Goal: Task Accomplishment & Management: Use online tool/utility

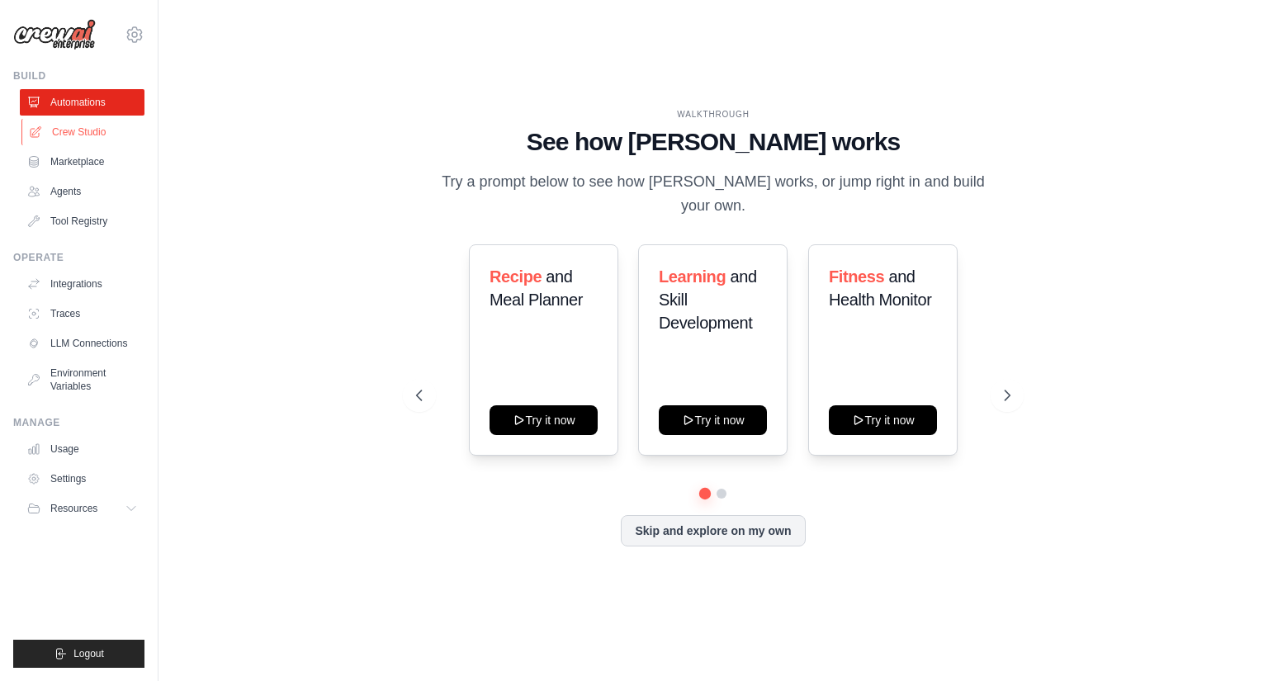
click at [85, 135] on link "Crew Studio" at bounding box center [83, 132] width 125 height 26
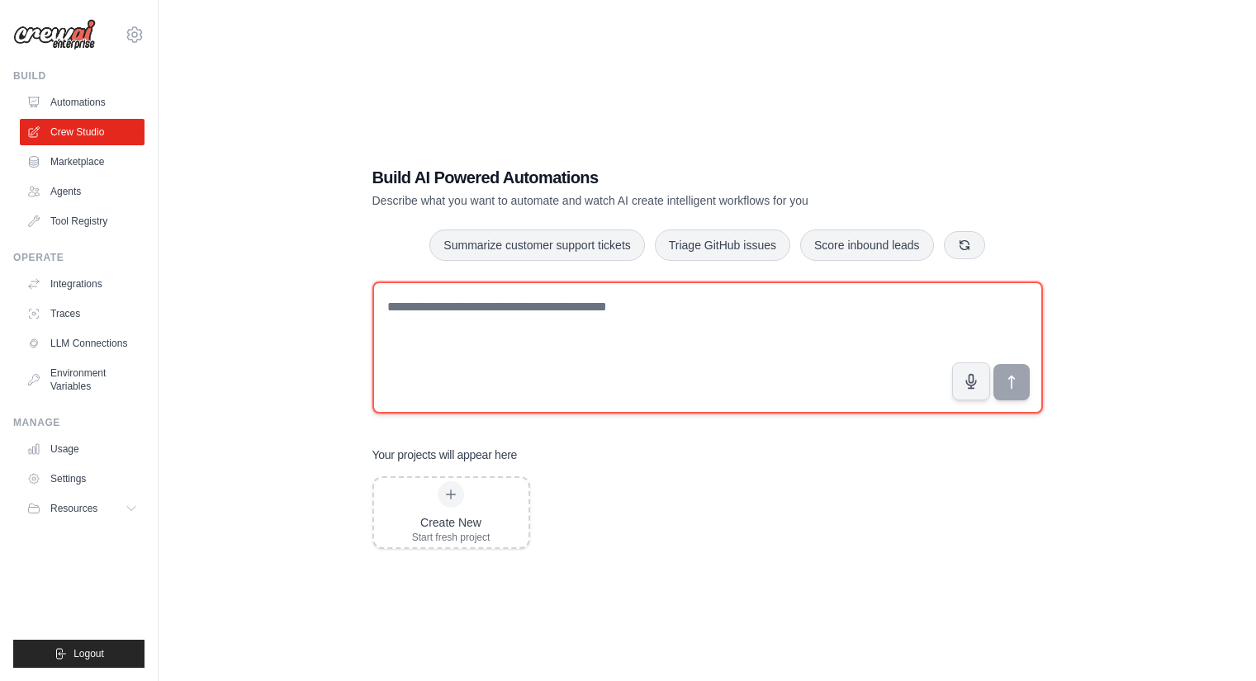
click at [618, 381] on textarea at bounding box center [707, 348] width 670 height 132
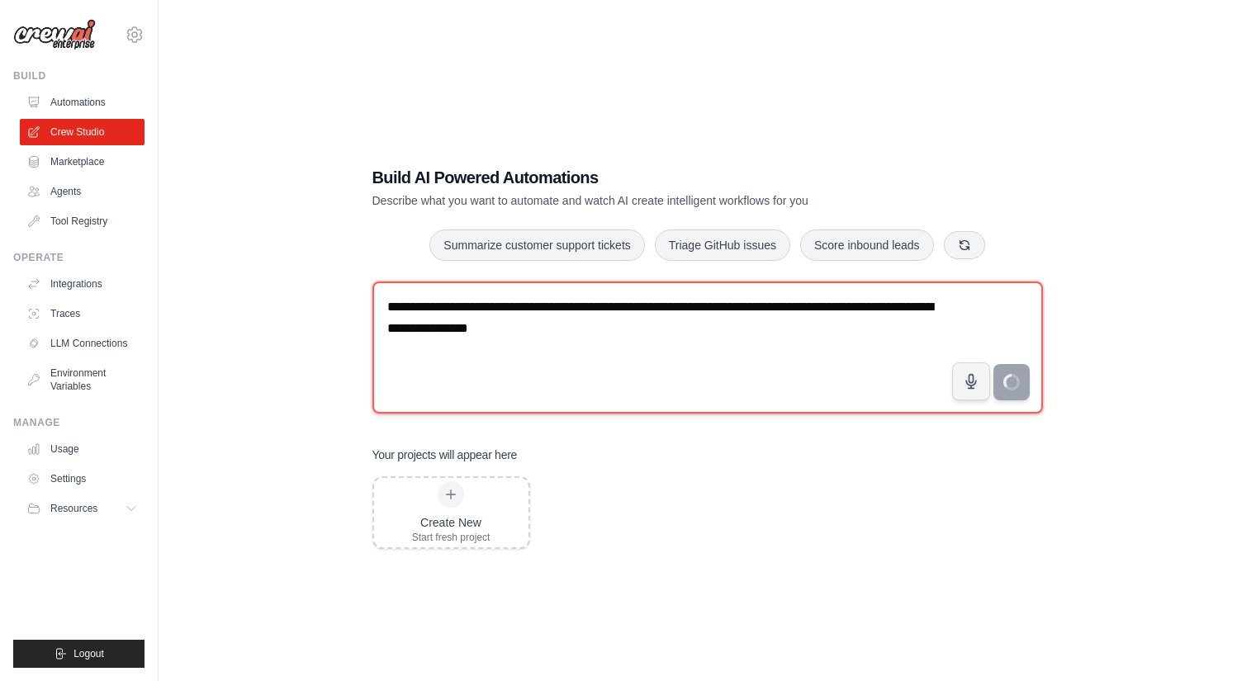
type textarea "**********"
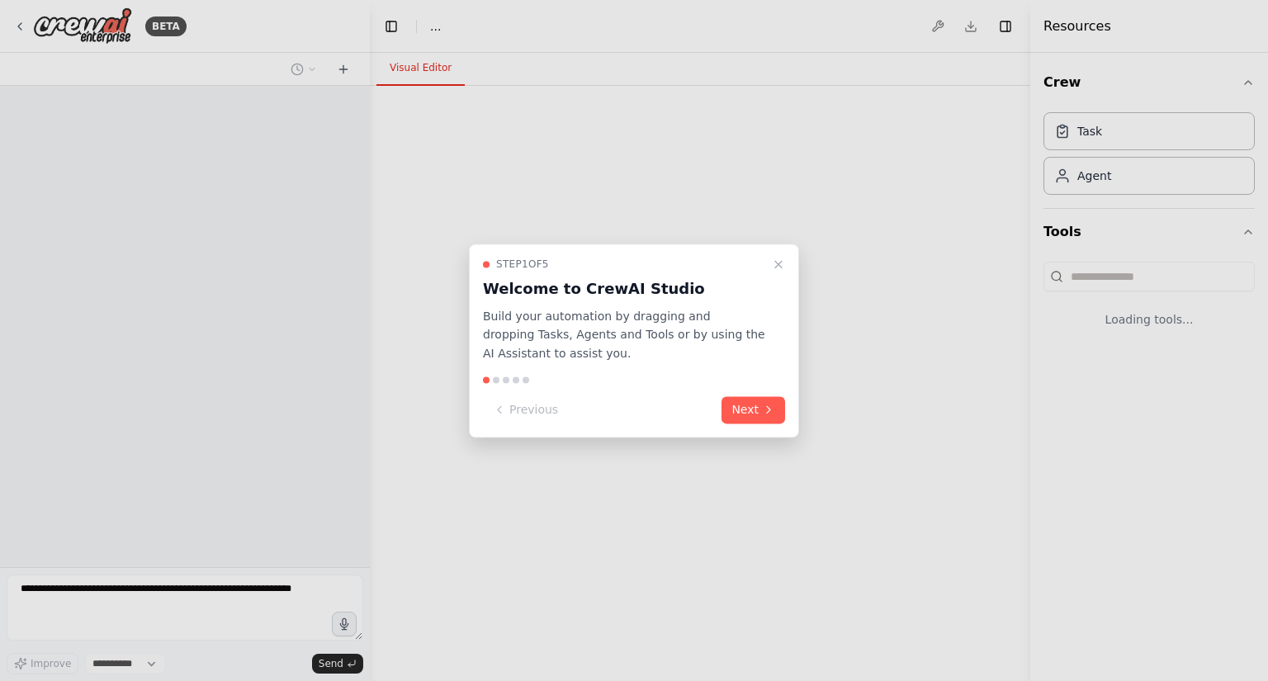
select select "****"
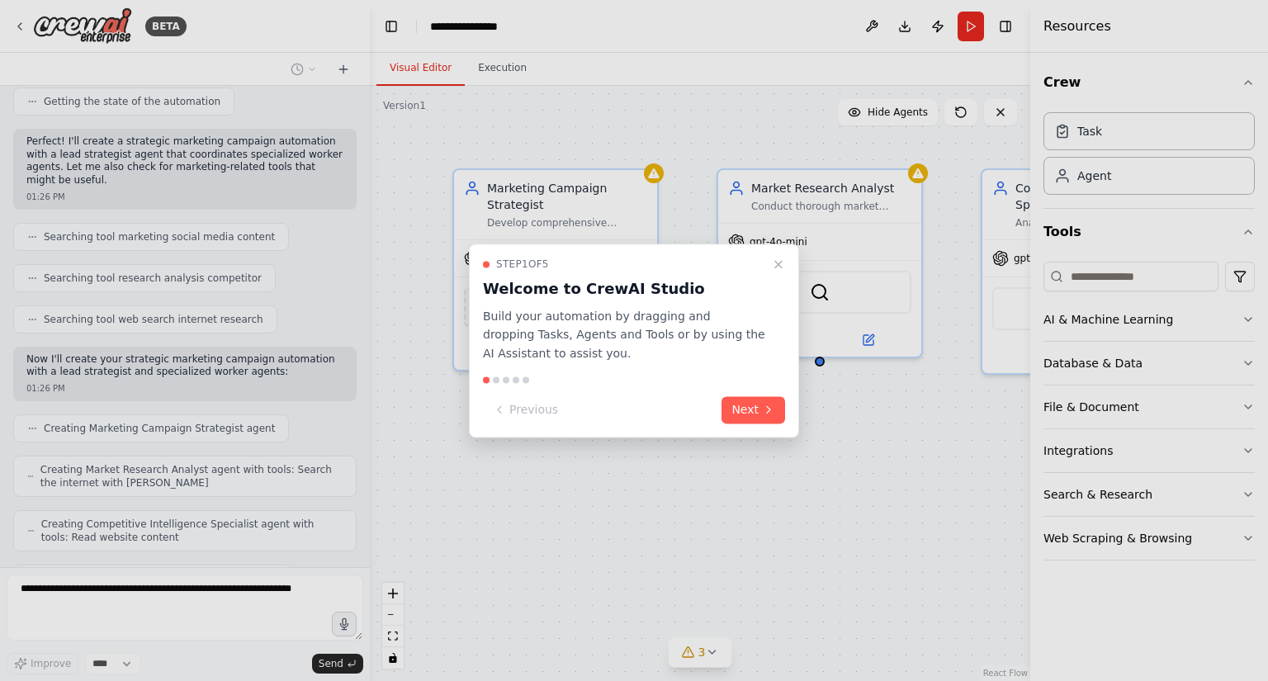
scroll to position [298, 0]
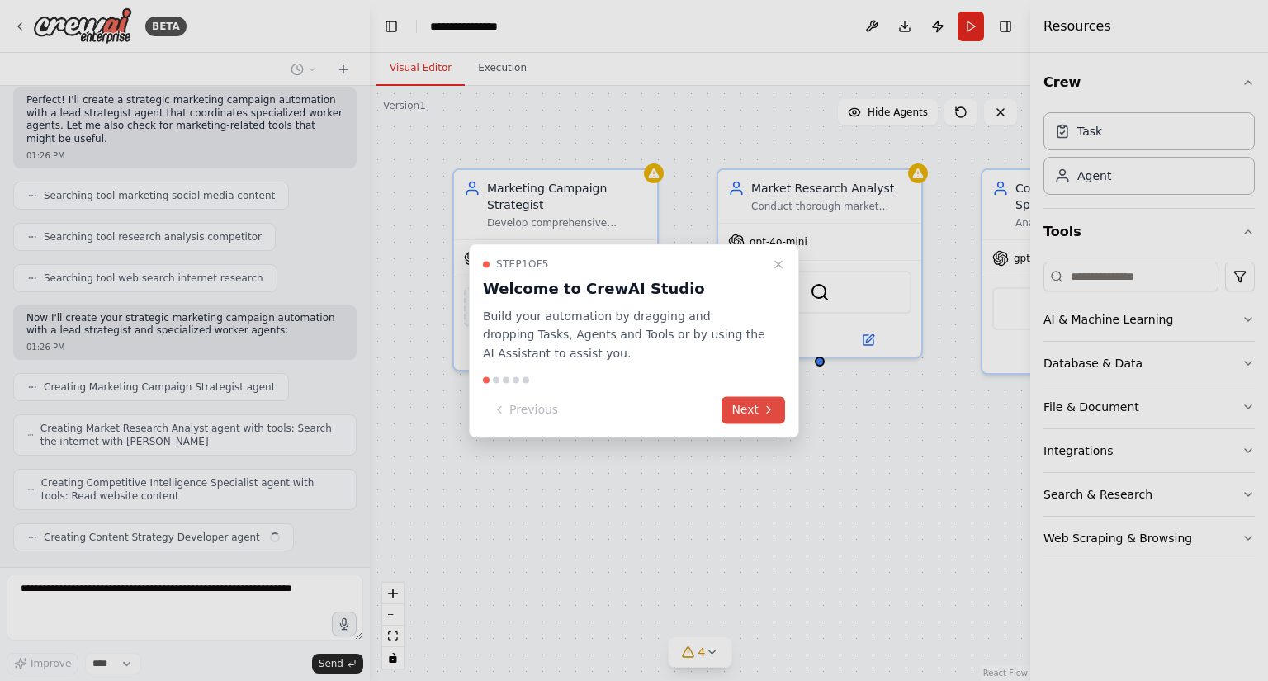
click at [776, 417] on button "Next" at bounding box center [754, 409] width 64 height 27
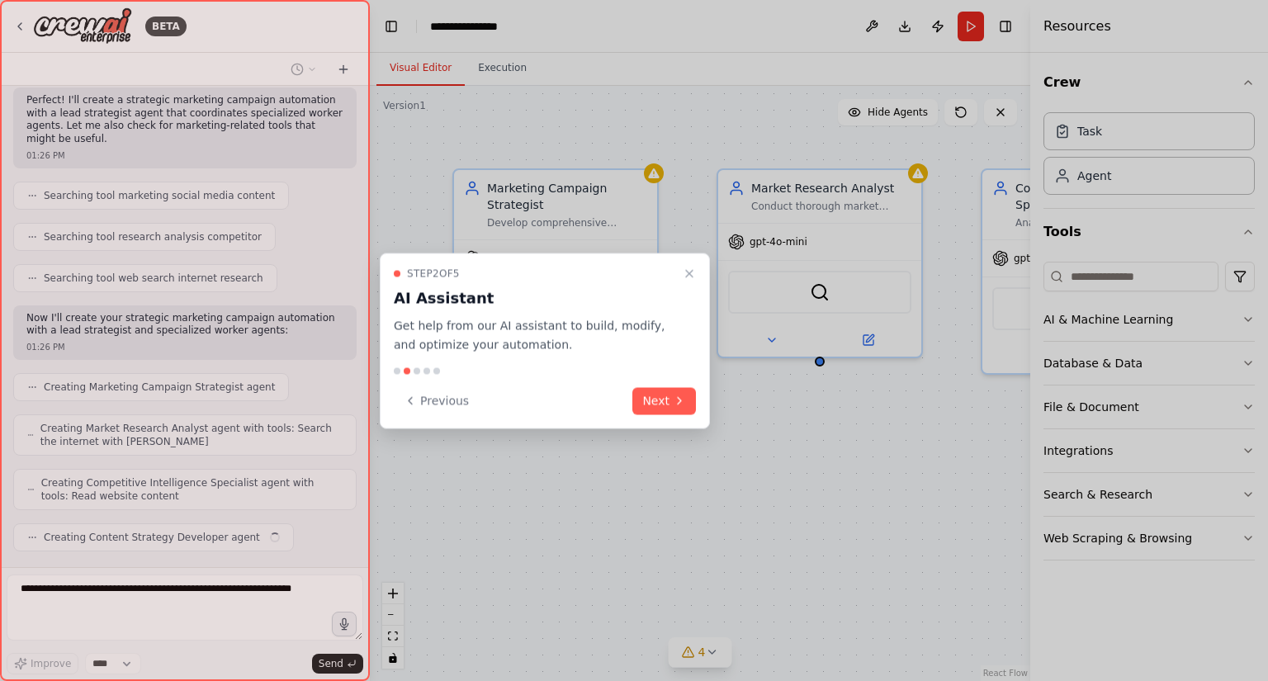
click at [827, 415] on div at bounding box center [634, 340] width 1268 height 681
click at [672, 398] on button "Next" at bounding box center [664, 400] width 64 height 27
click at [672, 398] on div at bounding box center [634, 340] width 1268 height 681
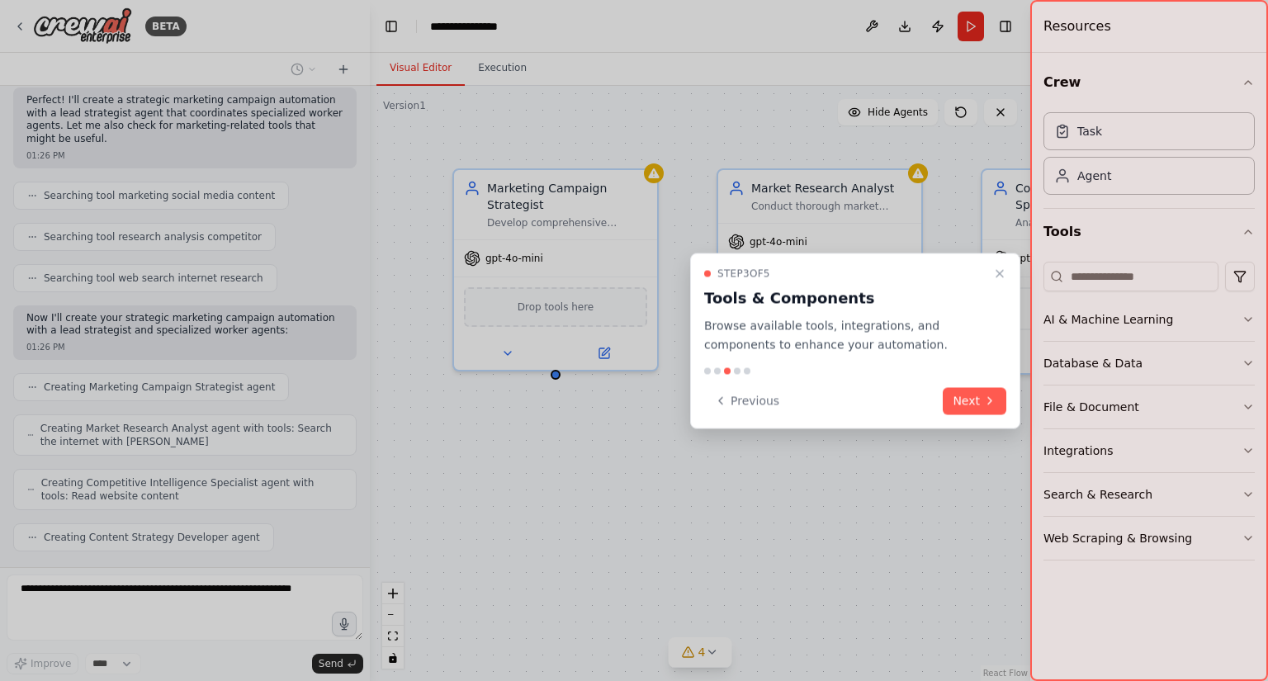
click at [673, 398] on div at bounding box center [634, 340] width 1268 height 681
click at [1001, 387] on button "Next" at bounding box center [975, 400] width 64 height 27
click at [1001, 387] on div at bounding box center [634, 340] width 1268 height 681
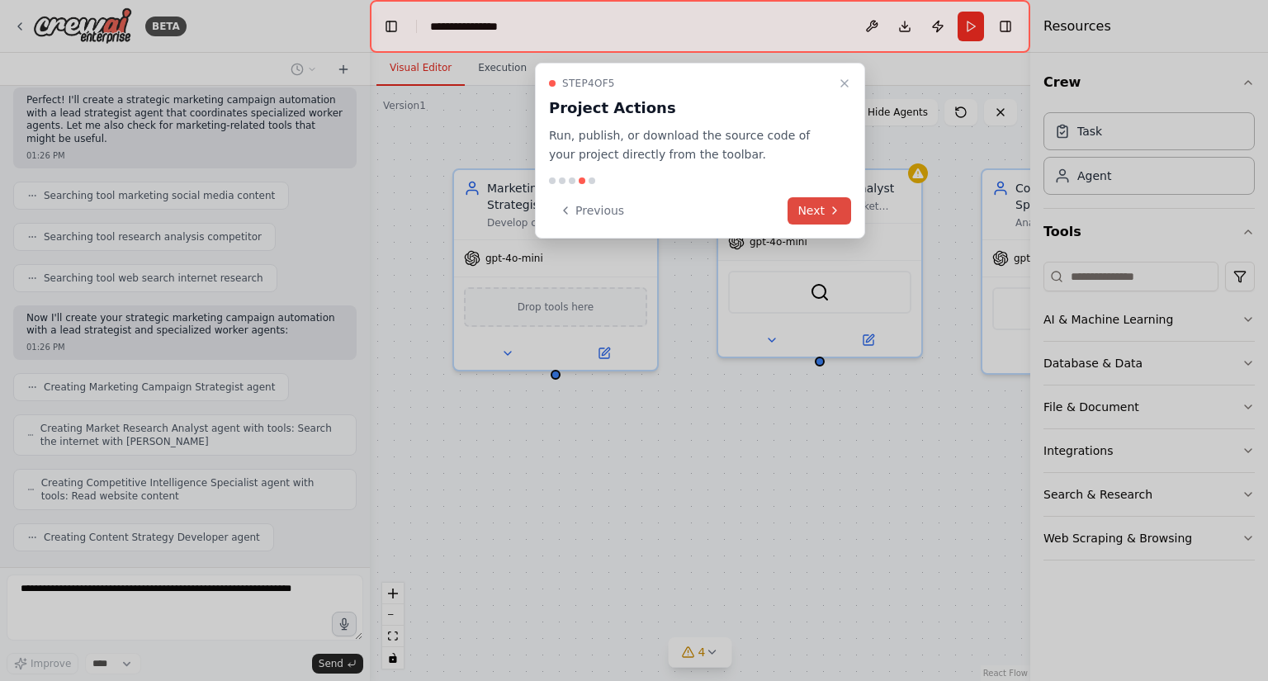
click at [1001, 387] on div at bounding box center [634, 340] width 1268 height 681
click at [827, 223] on button "Next" at bounding box center [820, 210] width 64 height 27
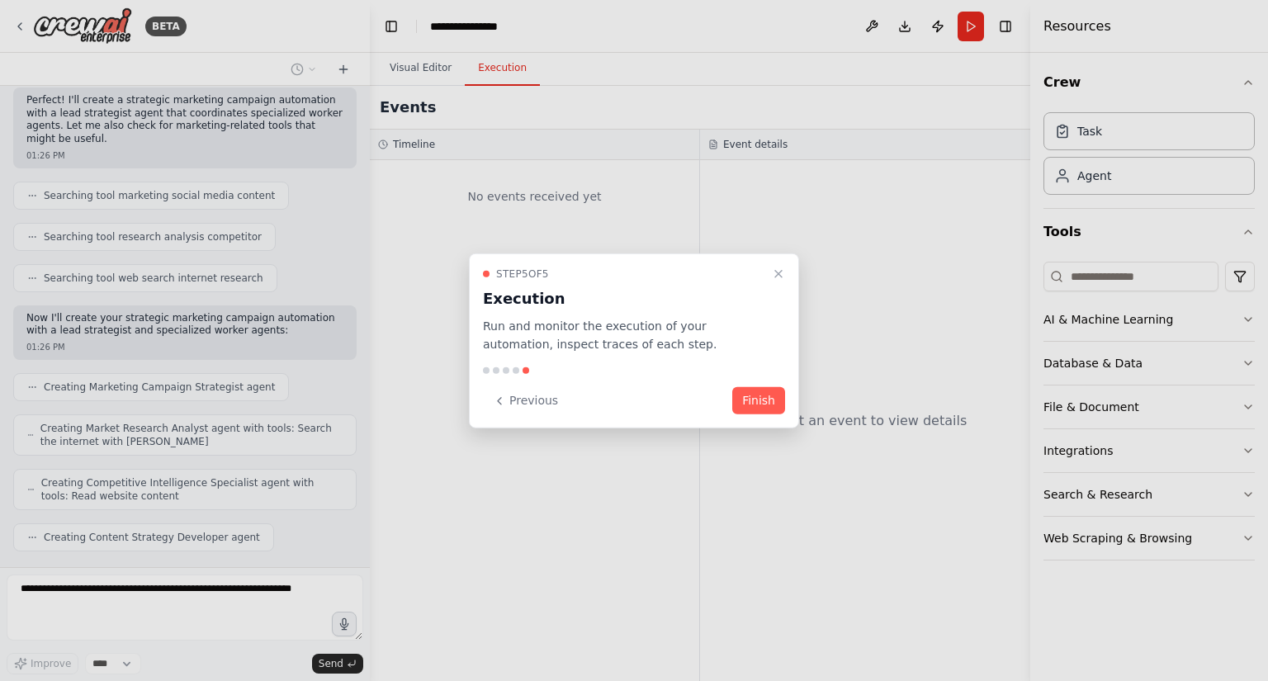
click at [822, 219] on div at bounding box center [634, 340] width 1268 height 681
click at [739, 392] on button "Finish" at bounding box center [758, 400] width 53 height 27
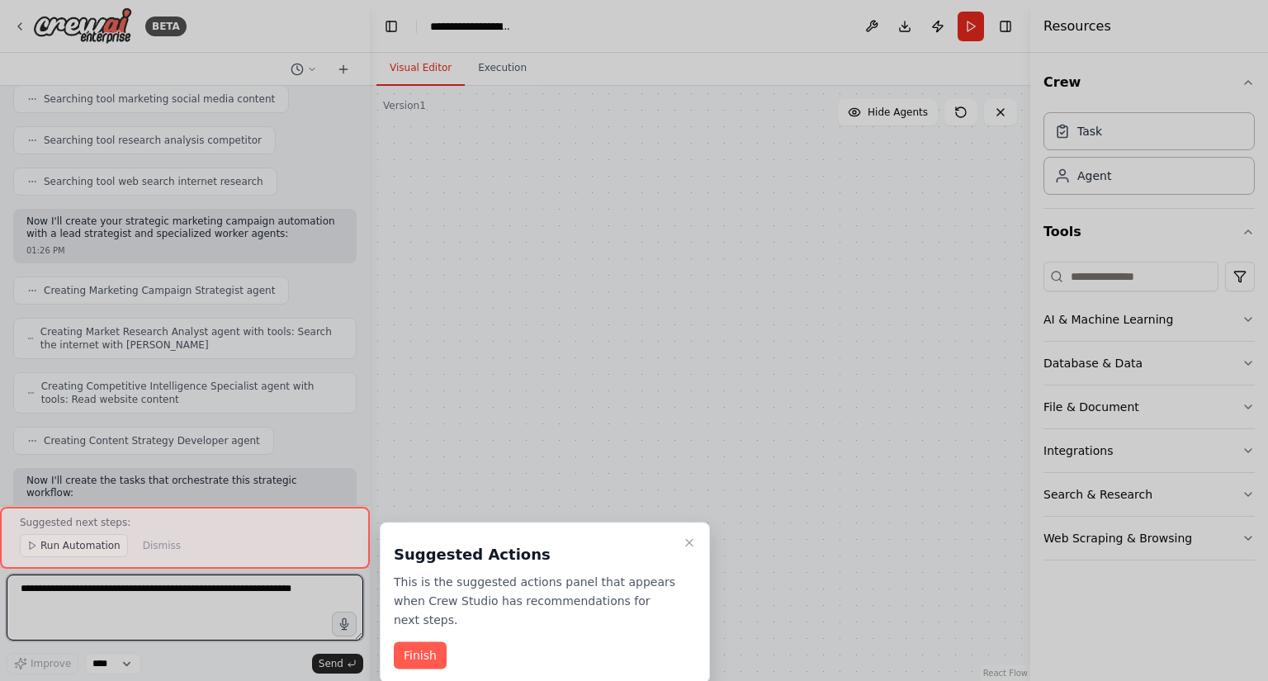
scroll to position [1318, 0]
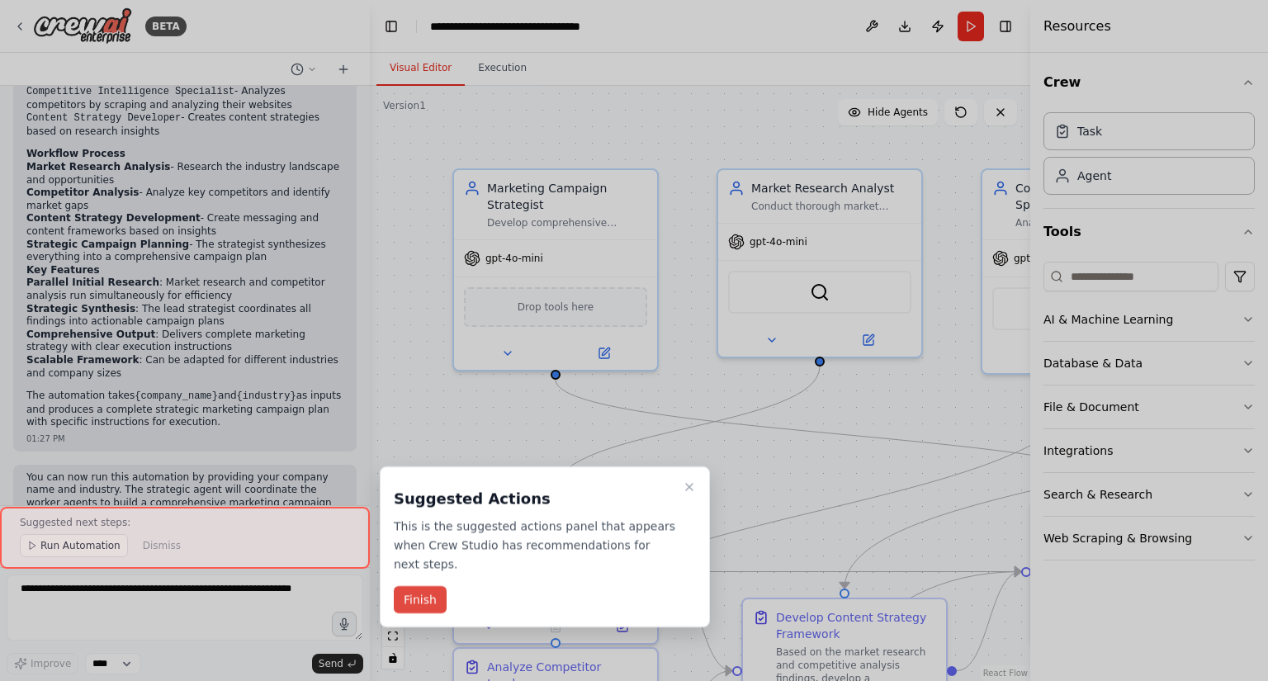
click at [415, 586] on button "Finish" at bounding box center [420, 599] width 53 height 27
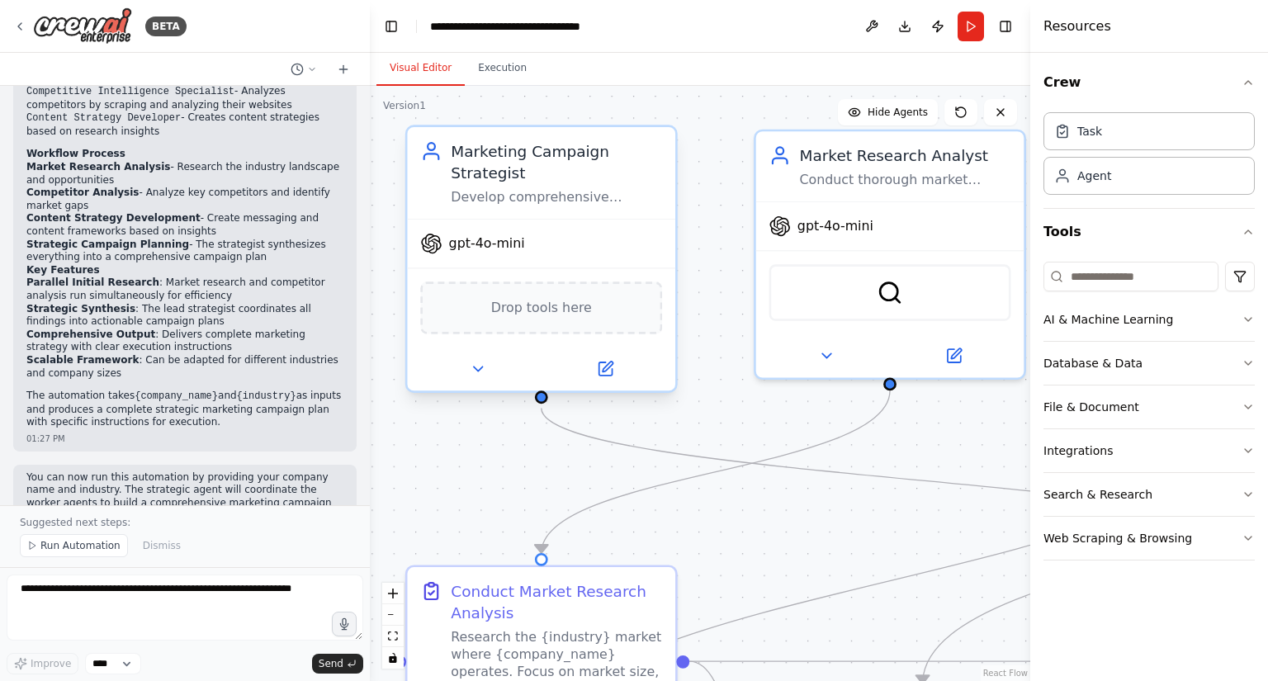
click at [562, 242] on div "gpt-4o-mini" at bounding box center [541, 244] width 268 height 48
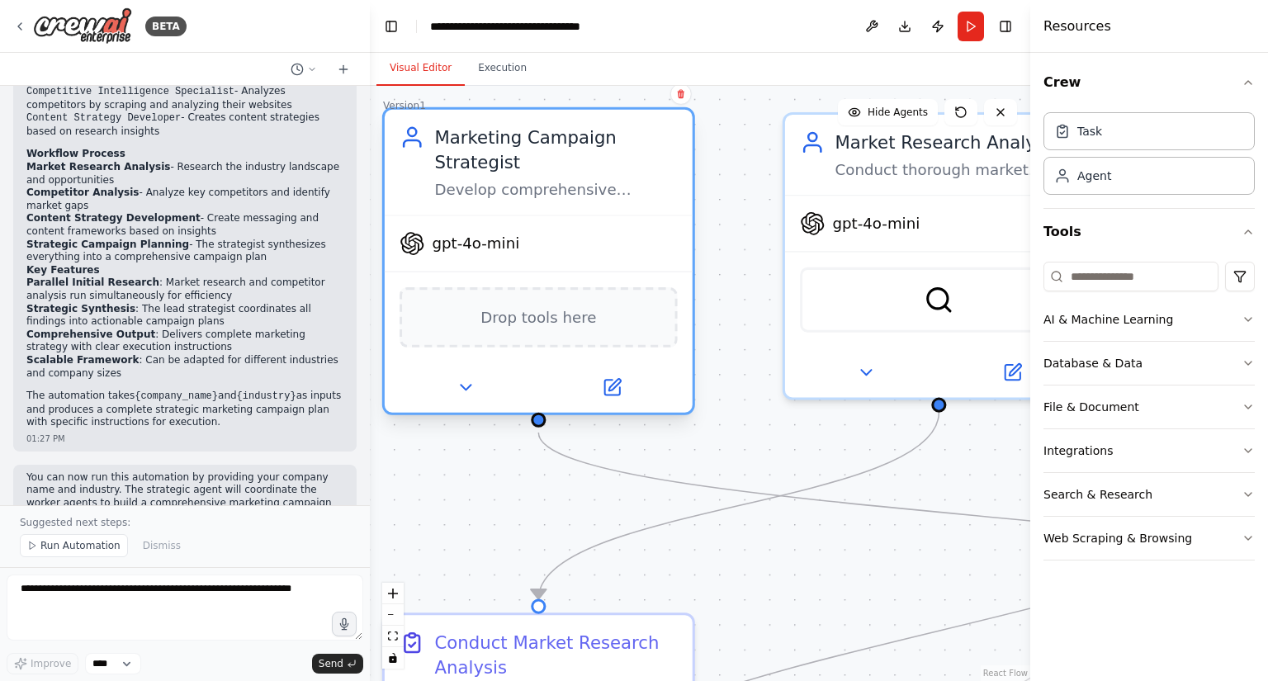
click at [562, 242] on div "gpt-4o-mini" at bounding box center [539, 243] width 308 height 55
click at [537, 270] on div "gpt-4o-mini" at bounding box center [539, 243] width 308 height 55
click at [537, 273] on div "gpt-4o-mini Drop tools here" at bounding box center [539, 313] width 308 height 197
click at [533, 282] on div "Drop tools here" at bounding box center [539, 317] width 308 height 92
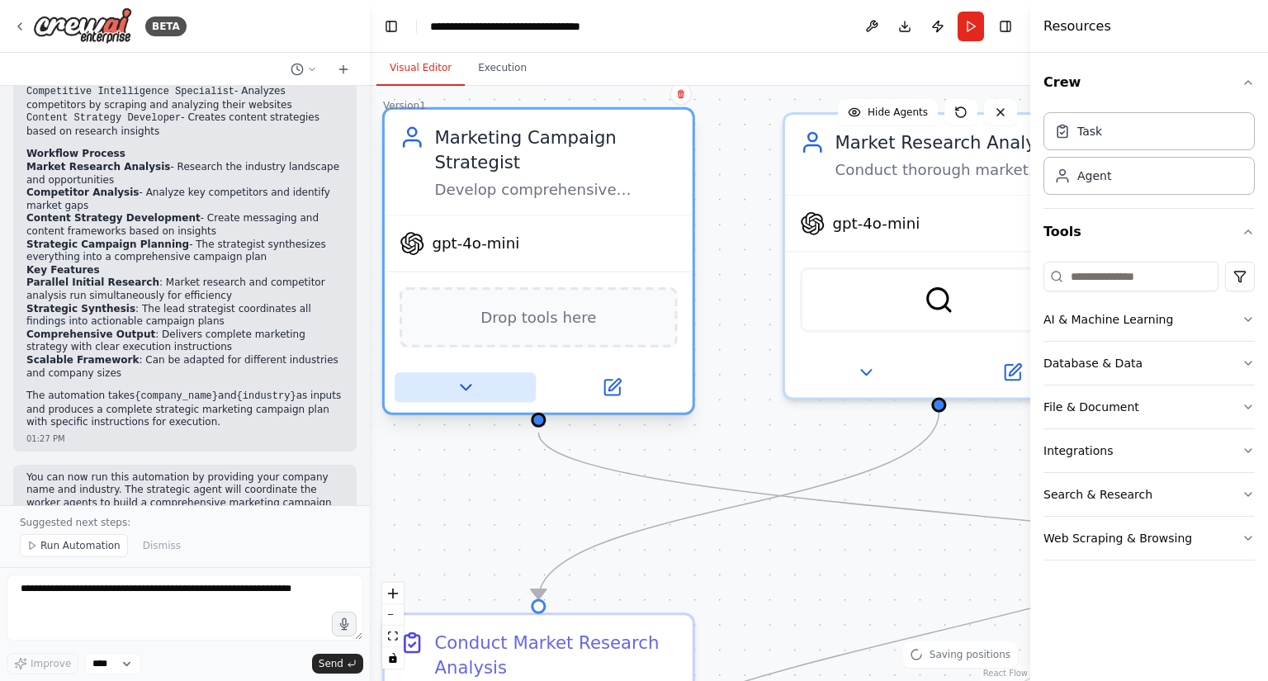
click at [488, 388] on button at bounding box center [465, 387] width 141 height 30
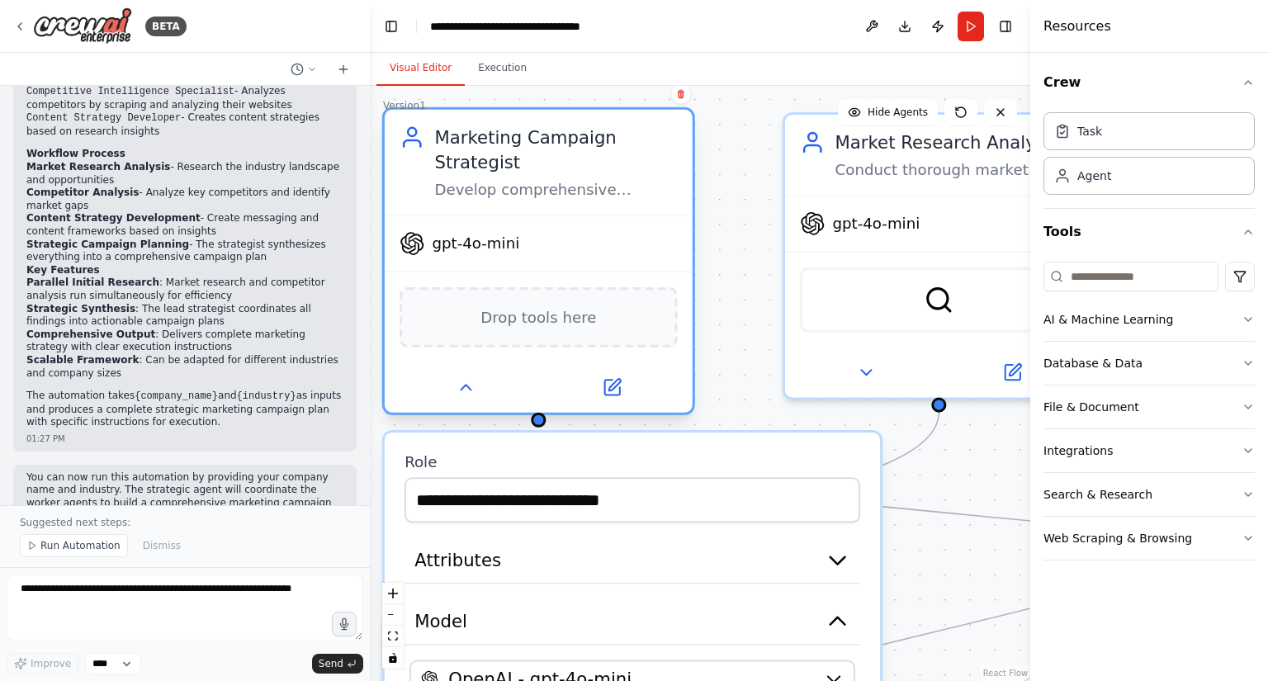
click at [505, 297] on div "Drop tools here" at bounding box center [538, 317] width 277 height 60
click at [476, 231] on div "gpt-4o-mini" at bounding box center [460, 243] width 120 height 25
click at [477, 230] on div "gpt-4o-mini" at bounding box center [539, 243] width 308 height 55
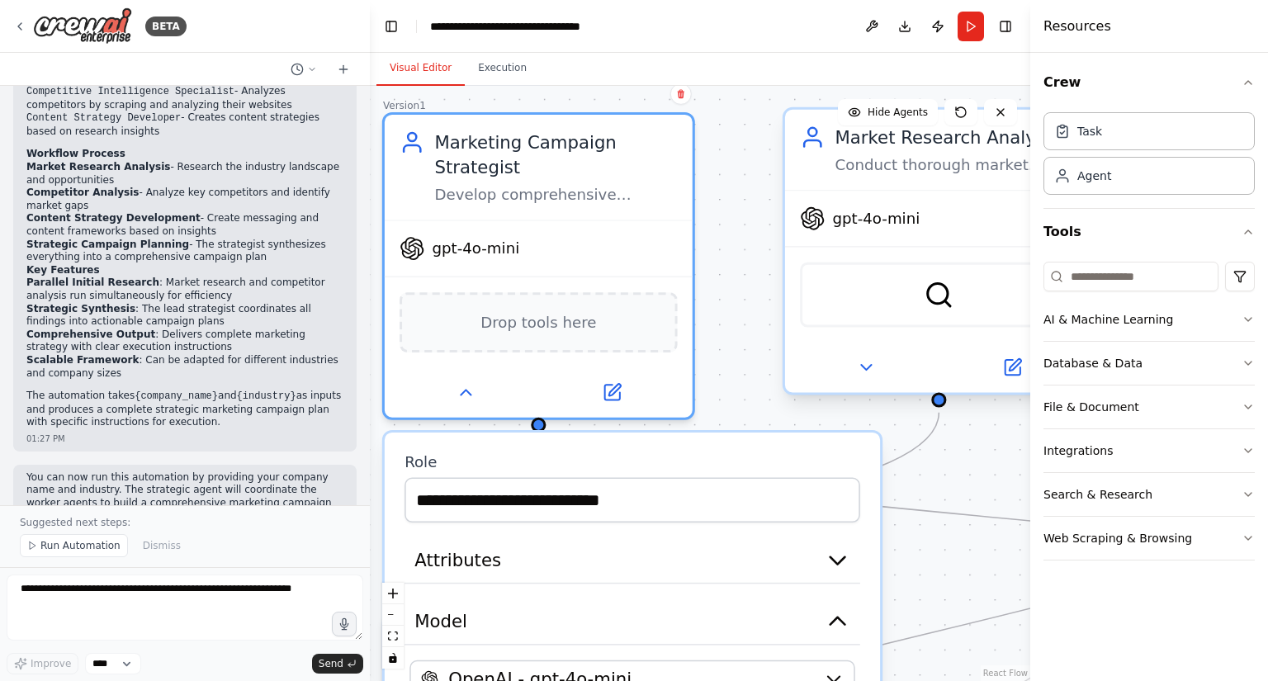
click at [824, 149] on icon at bounding box center [812, 137] width 25 height 25
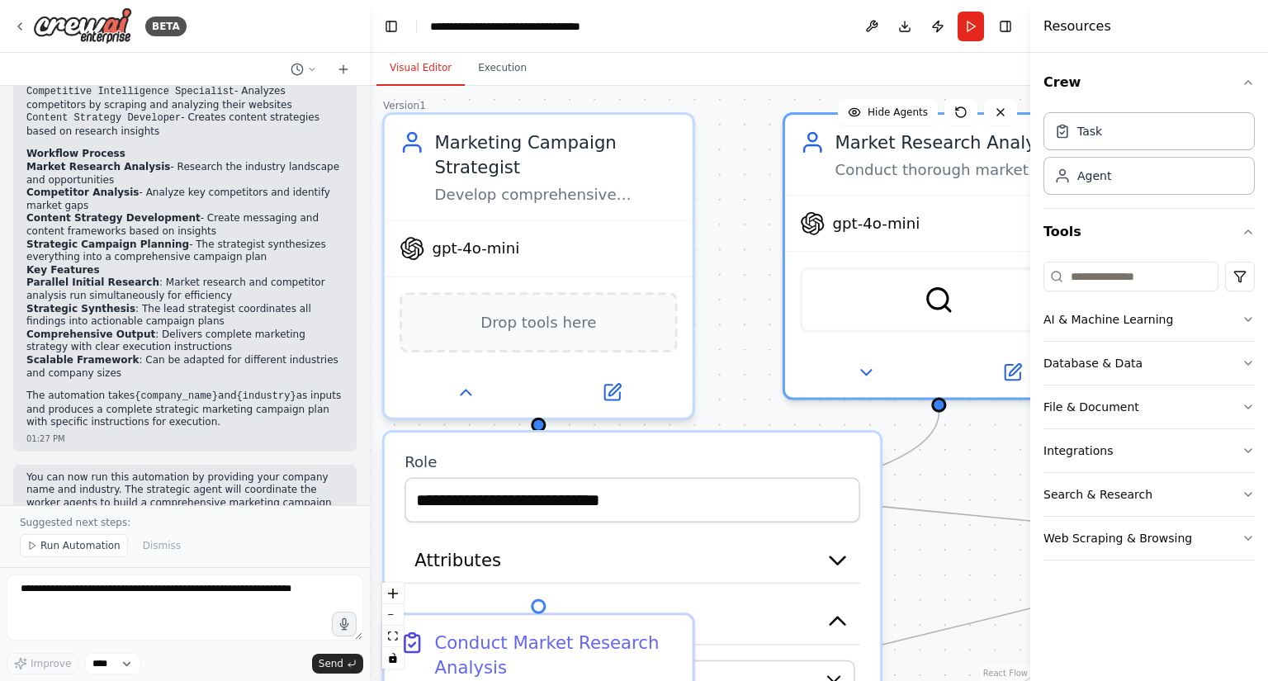
click at [724, 142] on div ".deletable-edge-delete-btn { width: 20px; height: 20px; border: 0px solid #ffff…" at bounding box center [700, 383] width 661 height 595
click at [1020, 622] on icon "Edge from 0a9c9053-c13c-4dd3-ae4e-89df4d45cd4e to 1bd9a6f4-ebed-43c9-a11e-3901a…" at bounding box center [938, 631] width 801 height 386
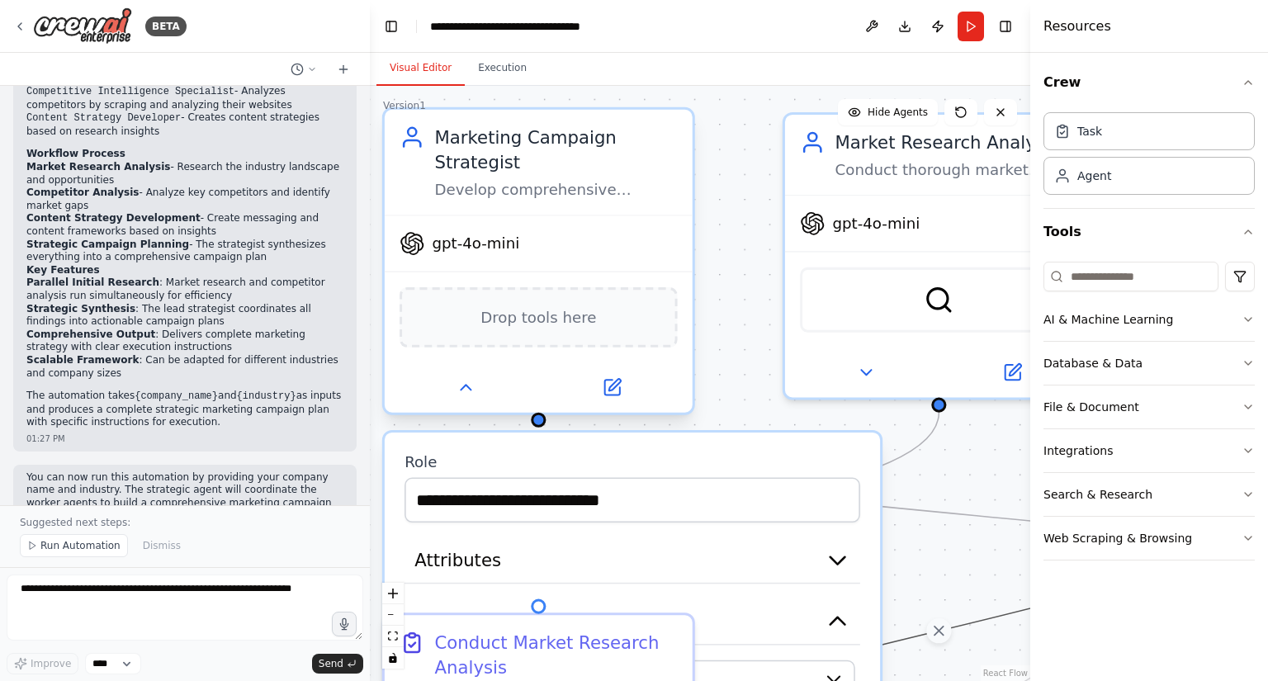
click at [568, 265] on div "gpt-4o-mini" at bounding box center [539, 243] width 308 height 55
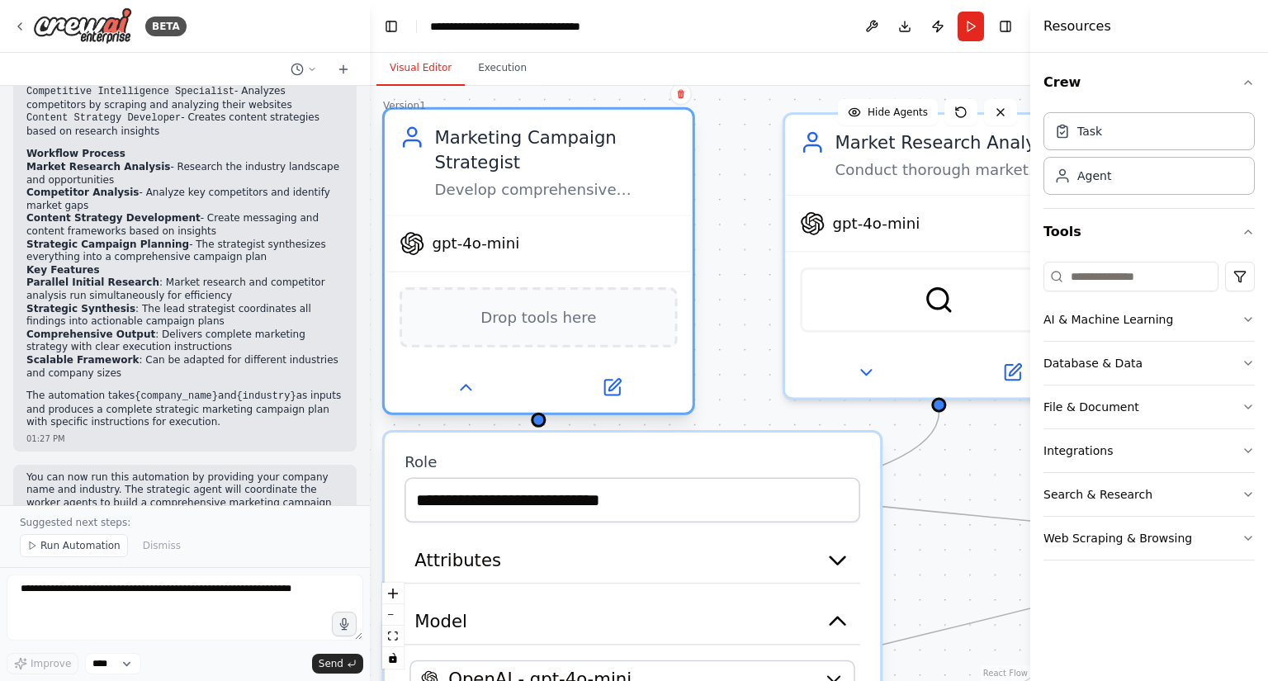
click at [568, 265] on div "gpt-4o-mini" at bounding box center [539, 243] width 308 height 55
click at [570, 265] on div "gpt-4o-mini" at bounding box center [539, 243] width 308 height 55
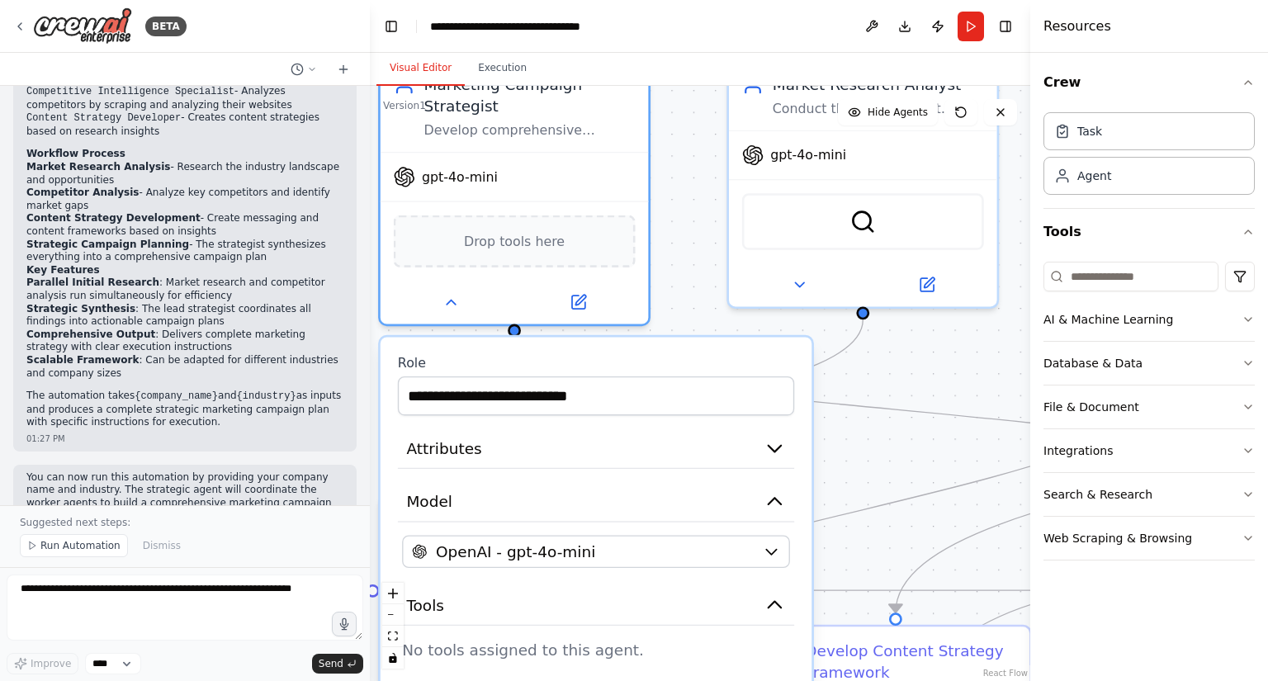
click at [259, 471] on p "You can now run this automation by providing your company name and industry. Th…" at bounding box center [184, 496] width 317 height 51
click at [235, 637] on textarea at bounding box center [185, 608] width 357 height 66
click at [241, 610] on textarea at bounding box center [185, 608] width 357 height 66
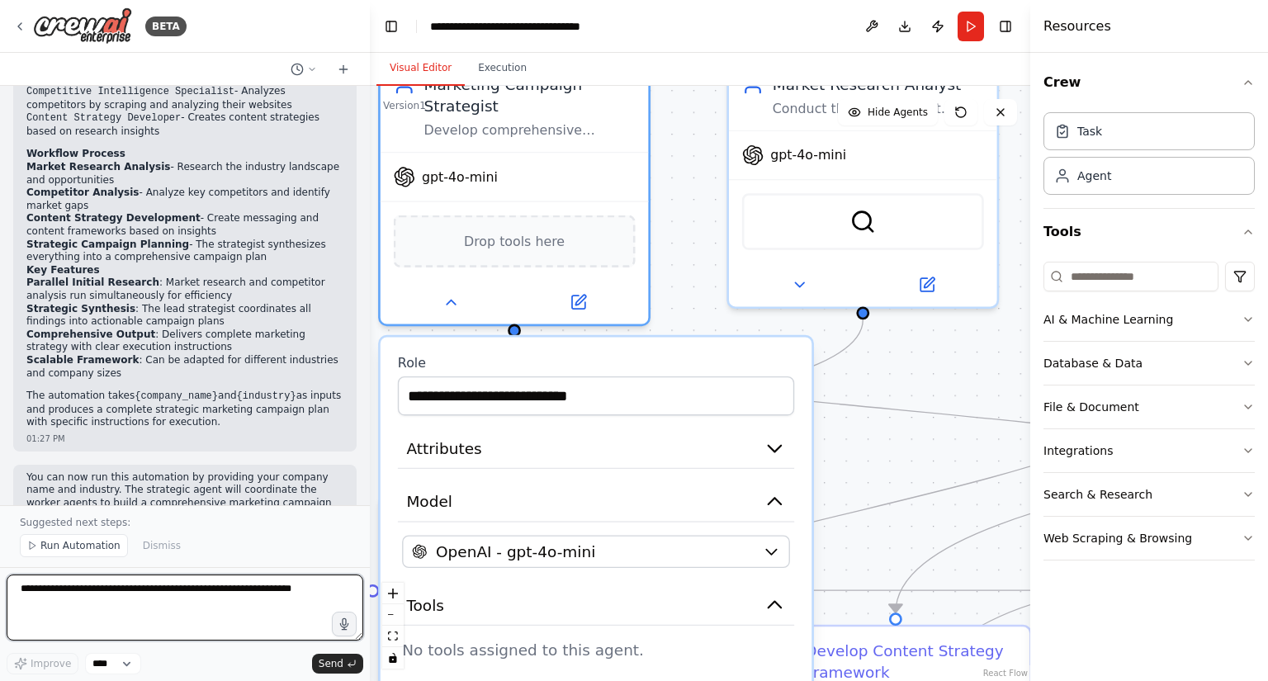
click at [241, 610] on textarea at bounding box center [185, 608] width 357 height 66
click at [87, 555] on button "Run Automation" at bounding box center [74, 545] width 108 height 23
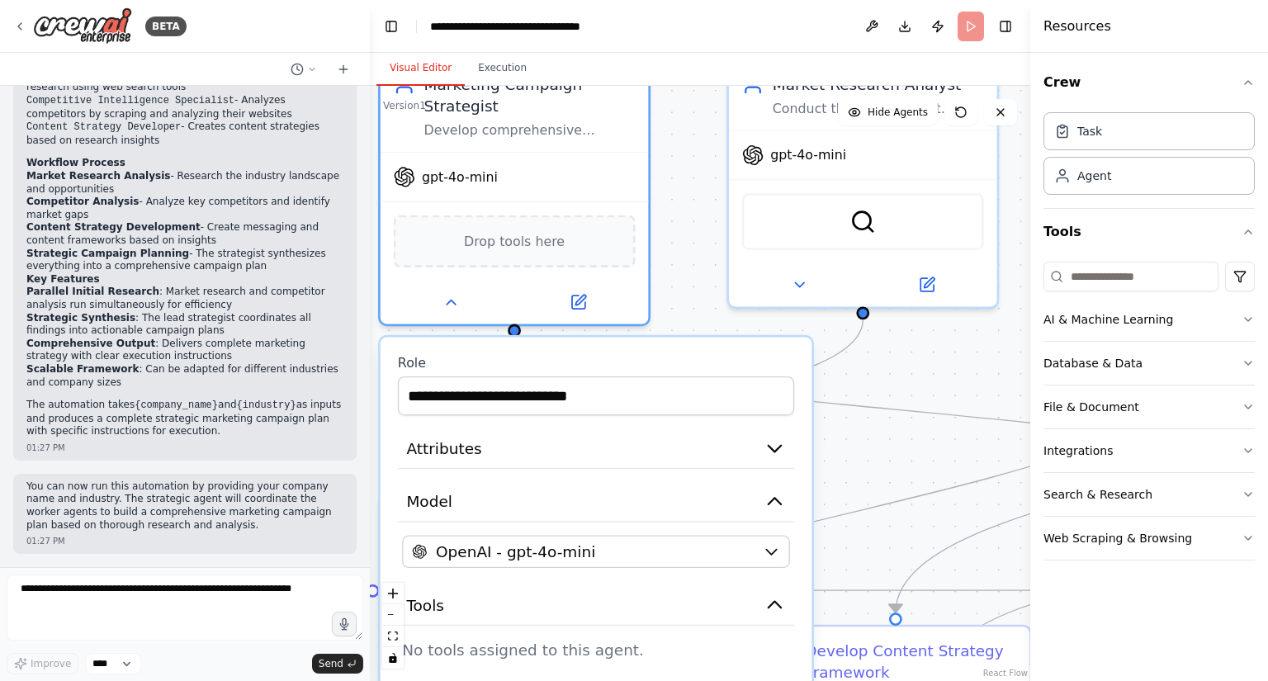
scroll to position [1256, 0]
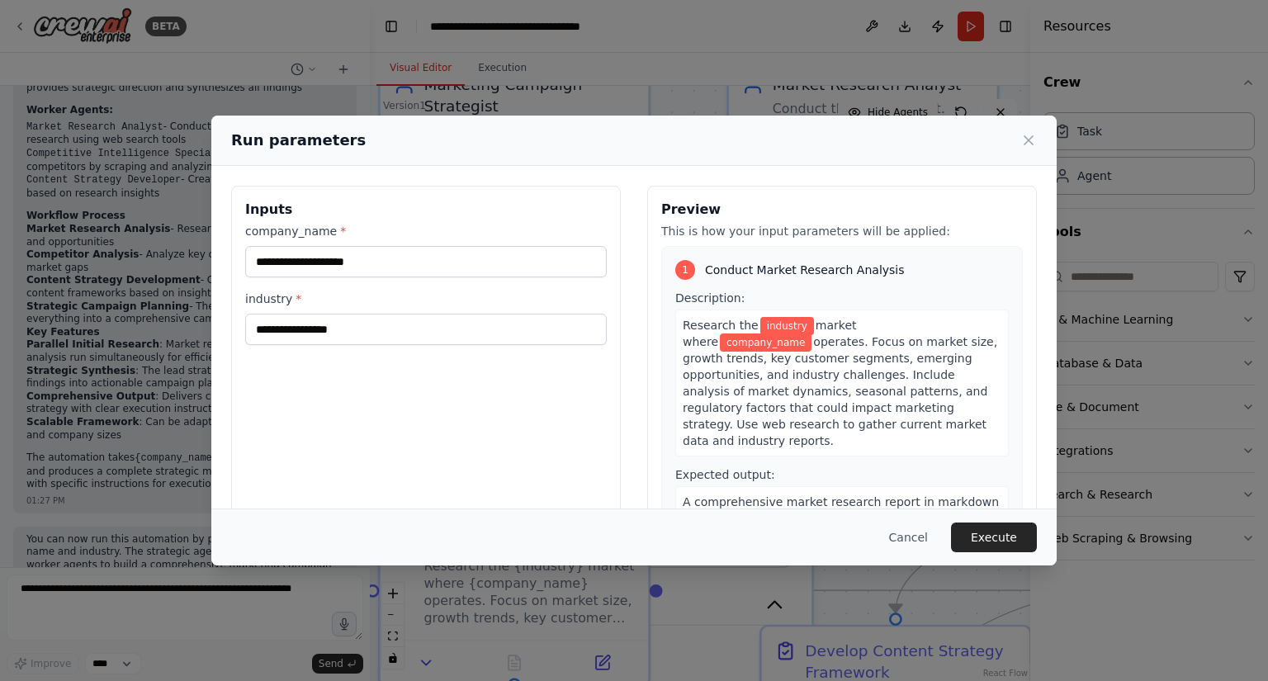
click at [438, 289] on div "company_name * industry *" at bounding box center [426, 284] width 362 height 122
click at [417, 280] on div "company_name * industry *" at bounding box center [426, 284] width 362 height 122
click at [417, 278] on div "company_name * industry *" at bounding box center [426, 284] width 362 height 122
click at [415, 275] on input "company_name *" at bounding box center [426, 261] width 362 height 31
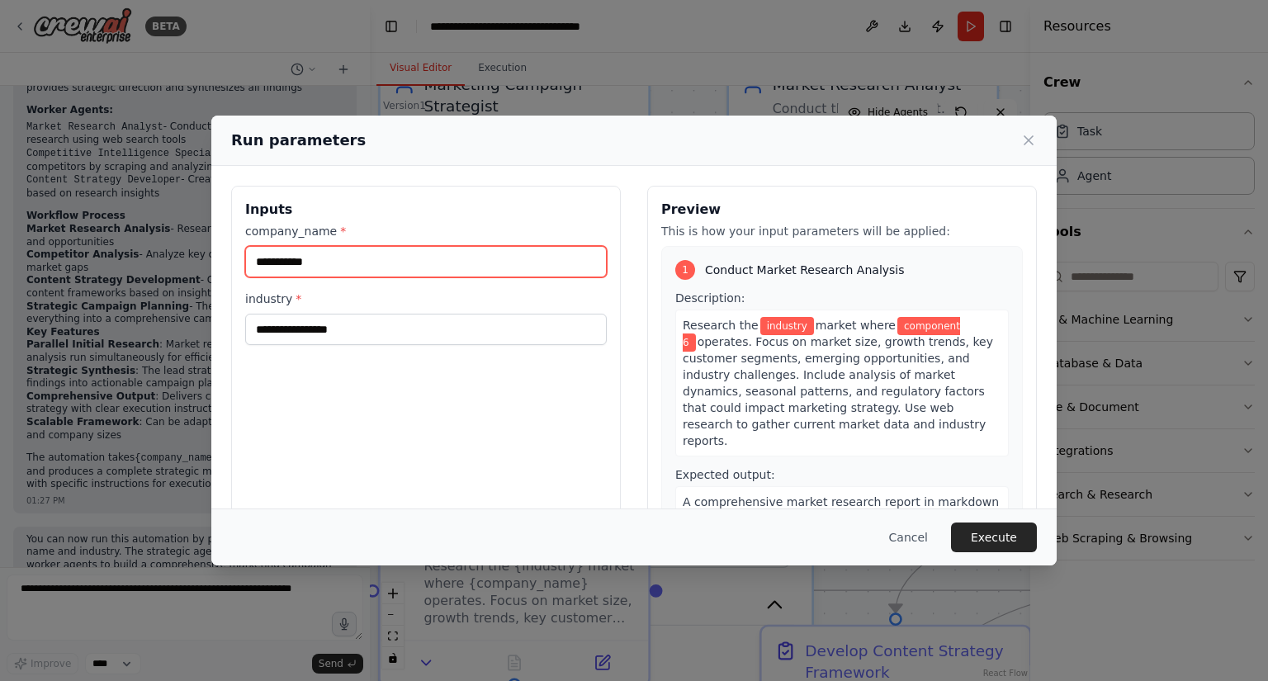
type input "**********"
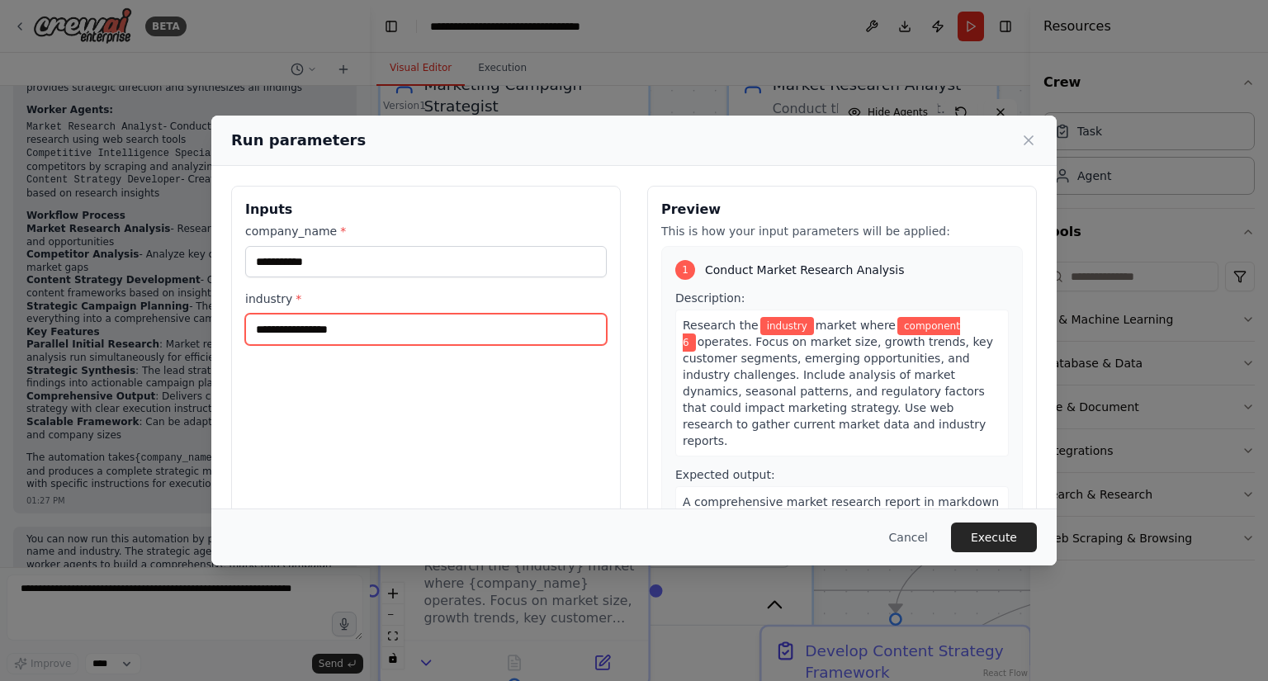
drag, startPoint x: 393, startPoint y: 323, endPoint x: 386, endPoint y: 334, distance: 12.6
click at [387, 332] on input "industry *" at bounding box center [426, 329] width 362 height 31
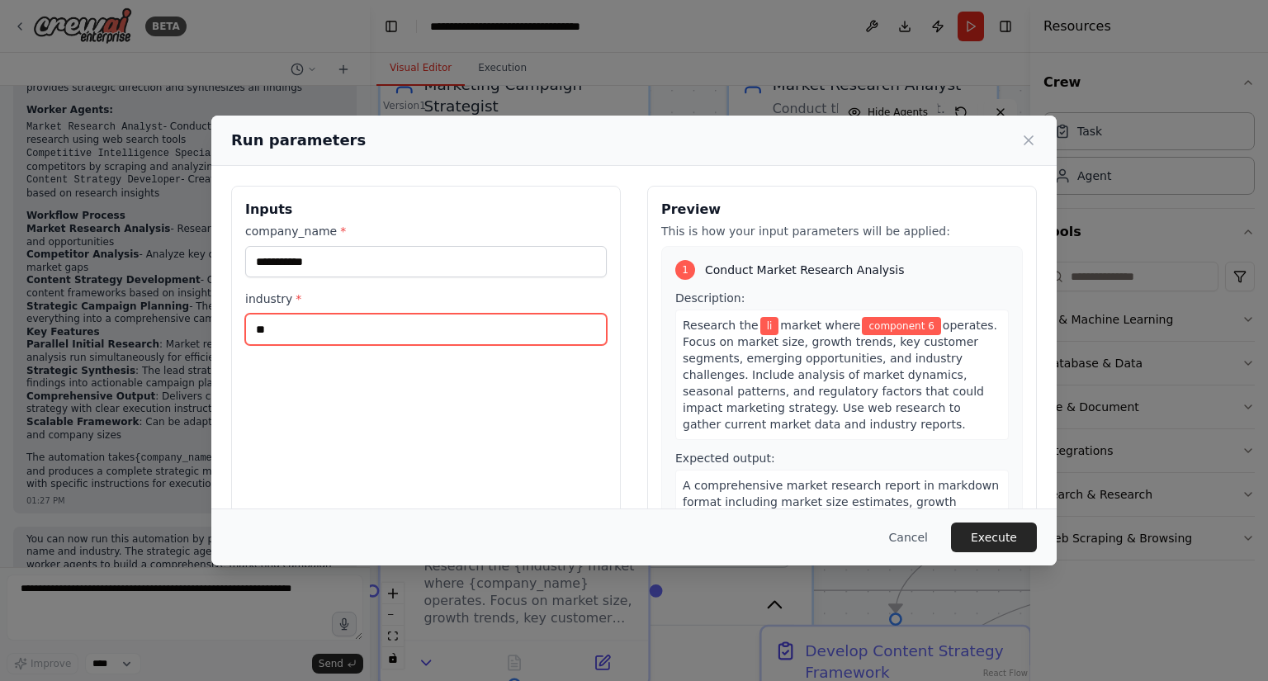
type input "*"
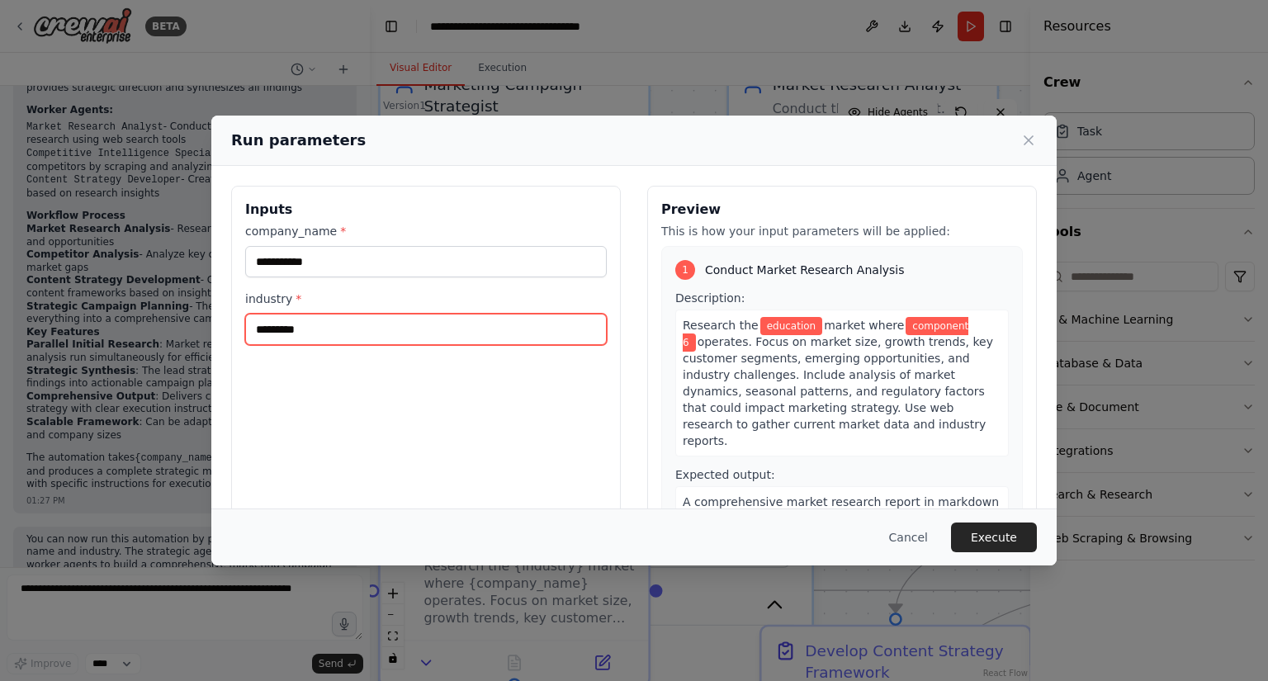
type input "*********"
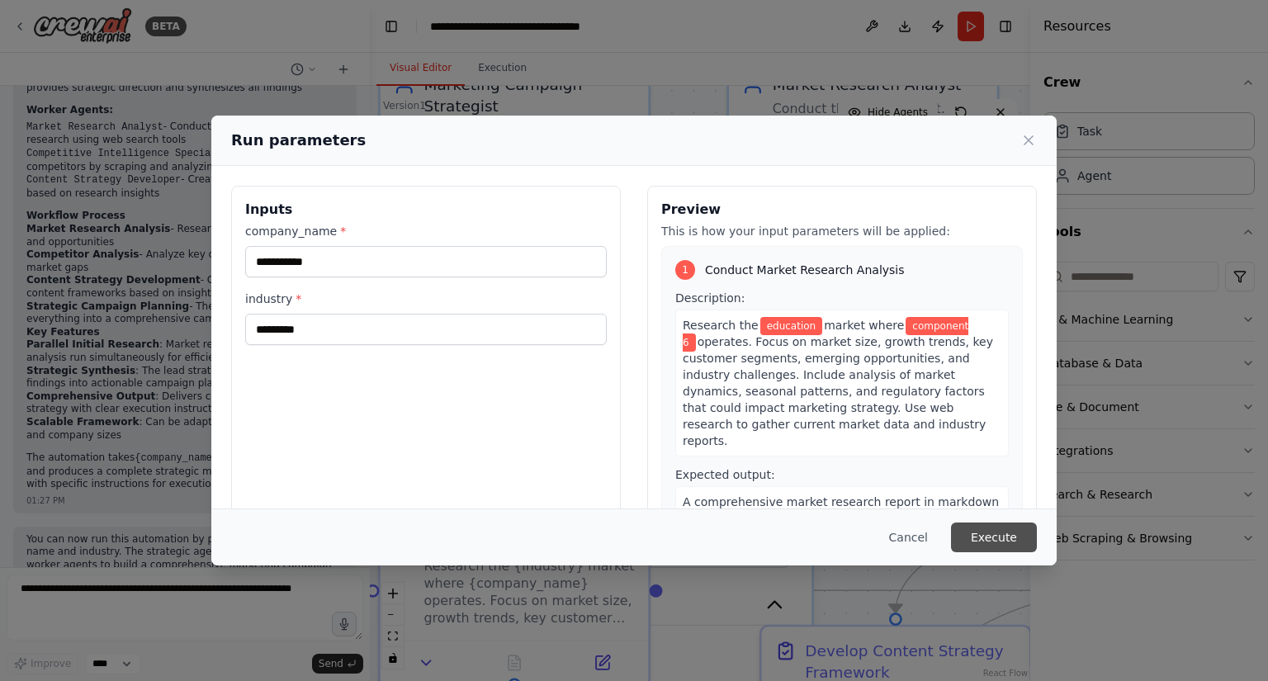
click at [988, 542] on button "Execute" at bounding box center [994, 538] width 86 height 30
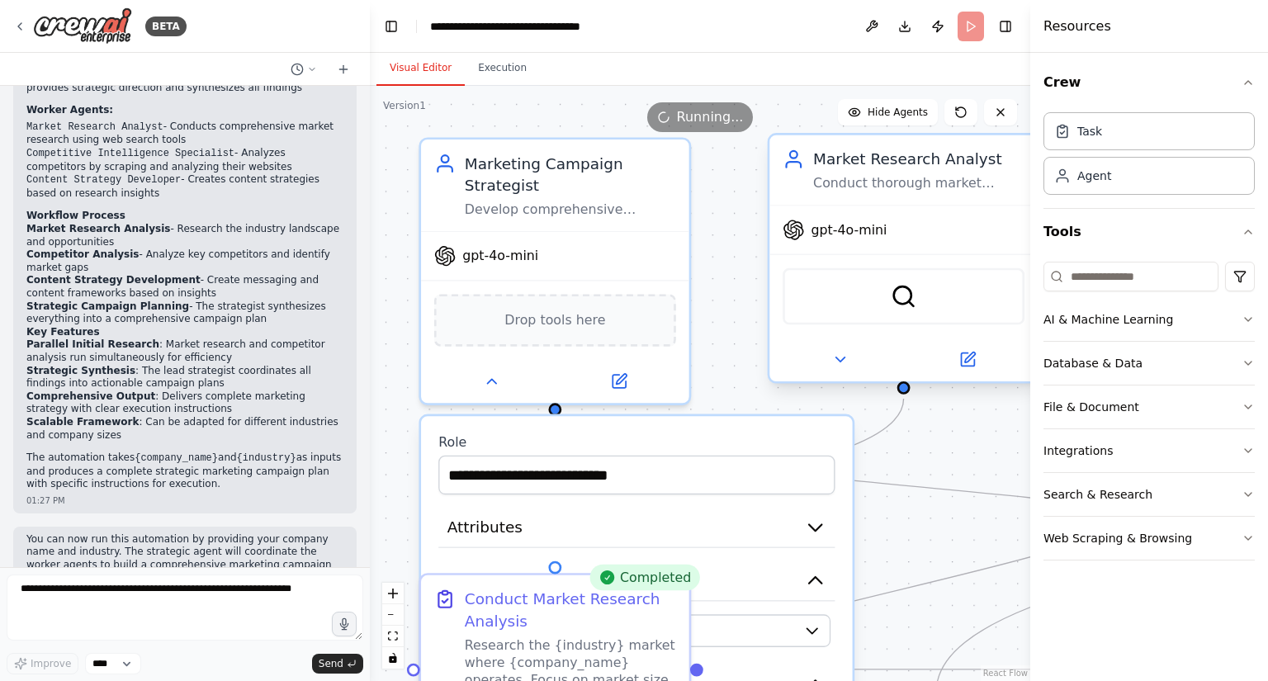
scroll to position [1318, 0]
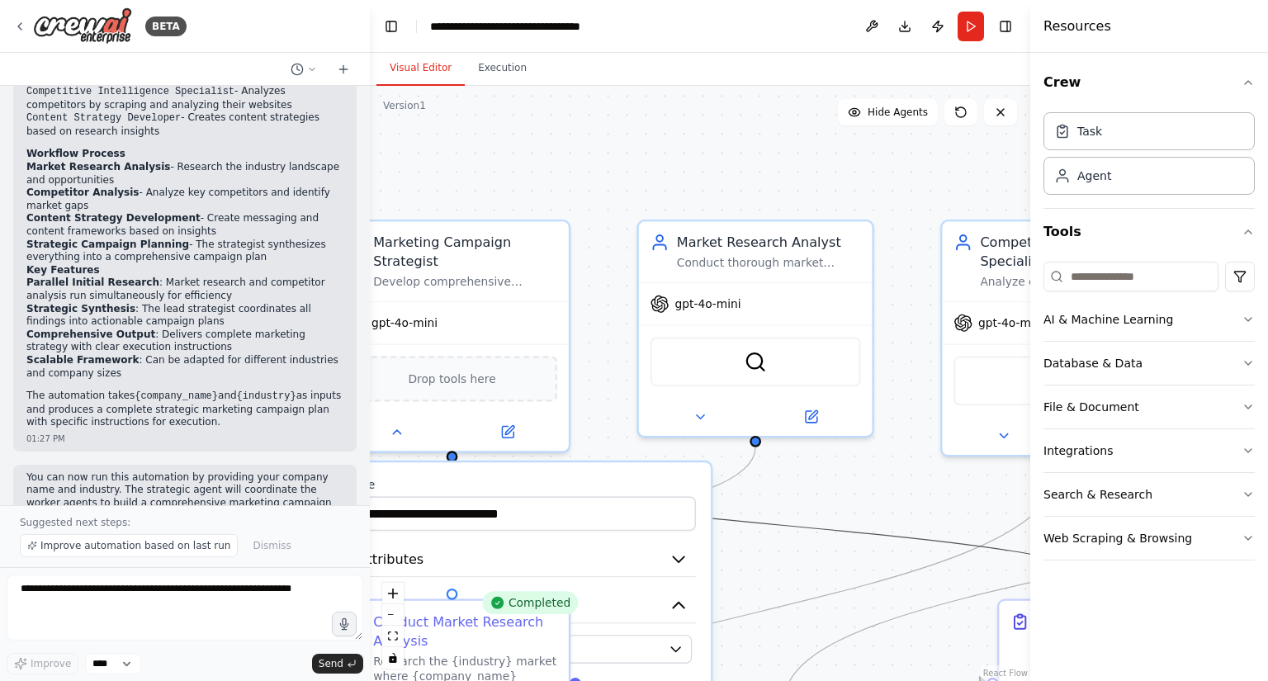
drag, startPoint x: 738, startPoint y: 514, endPoint x: 759, endPoint y: 515, distance: 20.7
click at [759, 515] on icon "Edge from 8f1b34e0-fa39-47b0-81ae-3df3856d64f1 to db496919-0f9d-4140-b7bd-18c52…" at bounding box center [784, 525] width 664 height 126
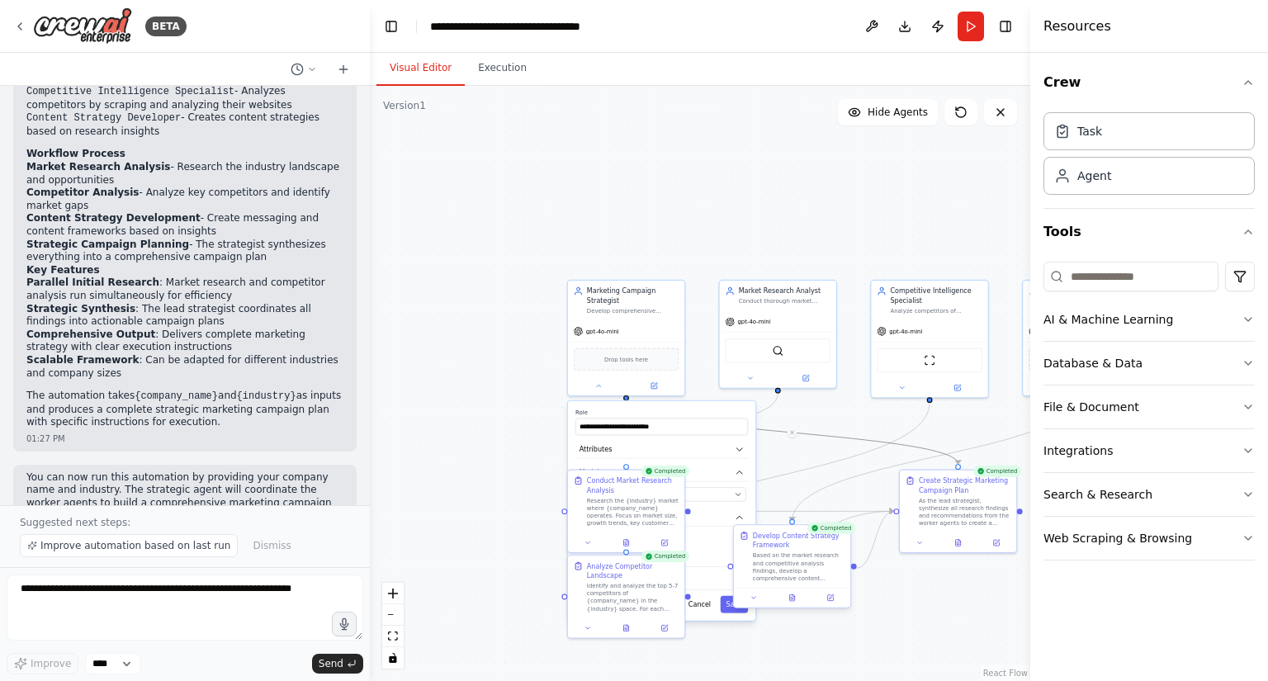
click at [827, 537] on div "Develop Content Strategy Framework" at bounding box center [799, 540] width 92 height 19
click at [616, 520] on div "Research the {industry} market where {company_name} operates. Focus on market s…" at bounding box center [633, 510] width 92 height 31
click at [787, 551] on div "Develop Content Strategy Framework Based on the market research and competitive…" at bounding box center [799, 556] width 92 height 51
click at [974, 495] on div "Create Strategic Marketing Campaign Plan As the lead strategist, synthesize all…" at bounding box center [965, 499] width 92 height 51
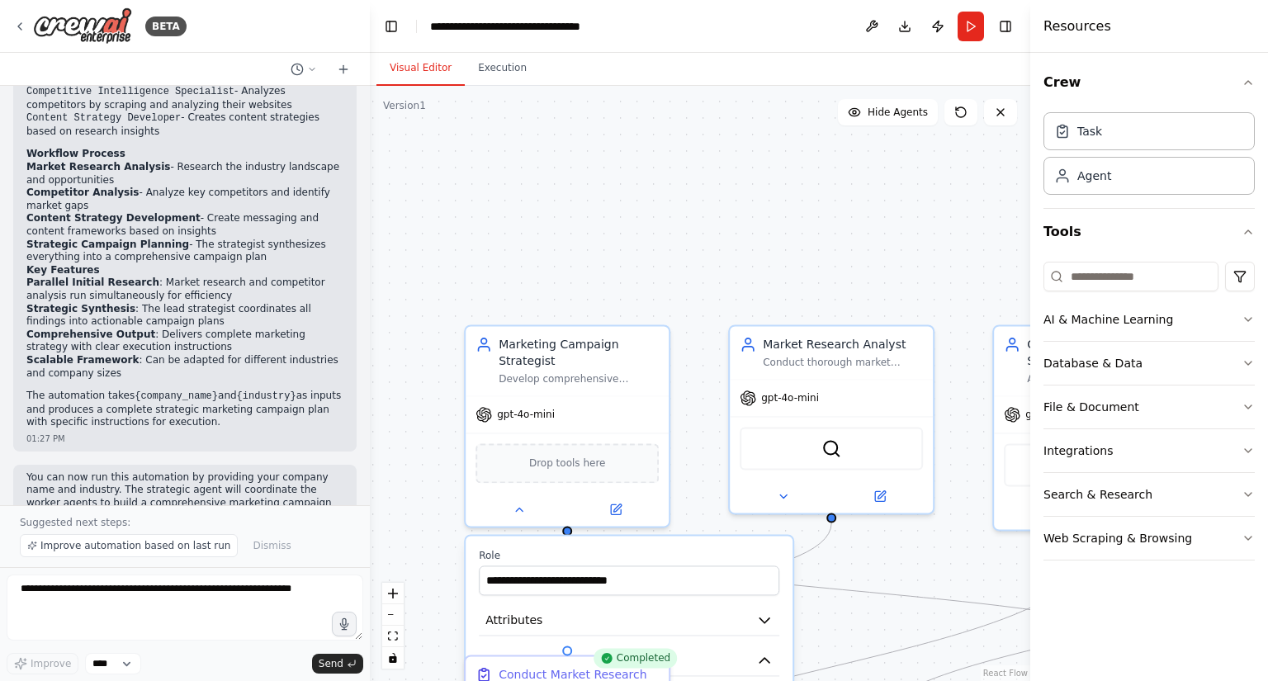
click at [656, 268] on div ".deletable-edge-delete-btn { width: 20px; height: 20px; border: 0px solid #ffff…" at bounding box center [700, 383] width 661 height 595
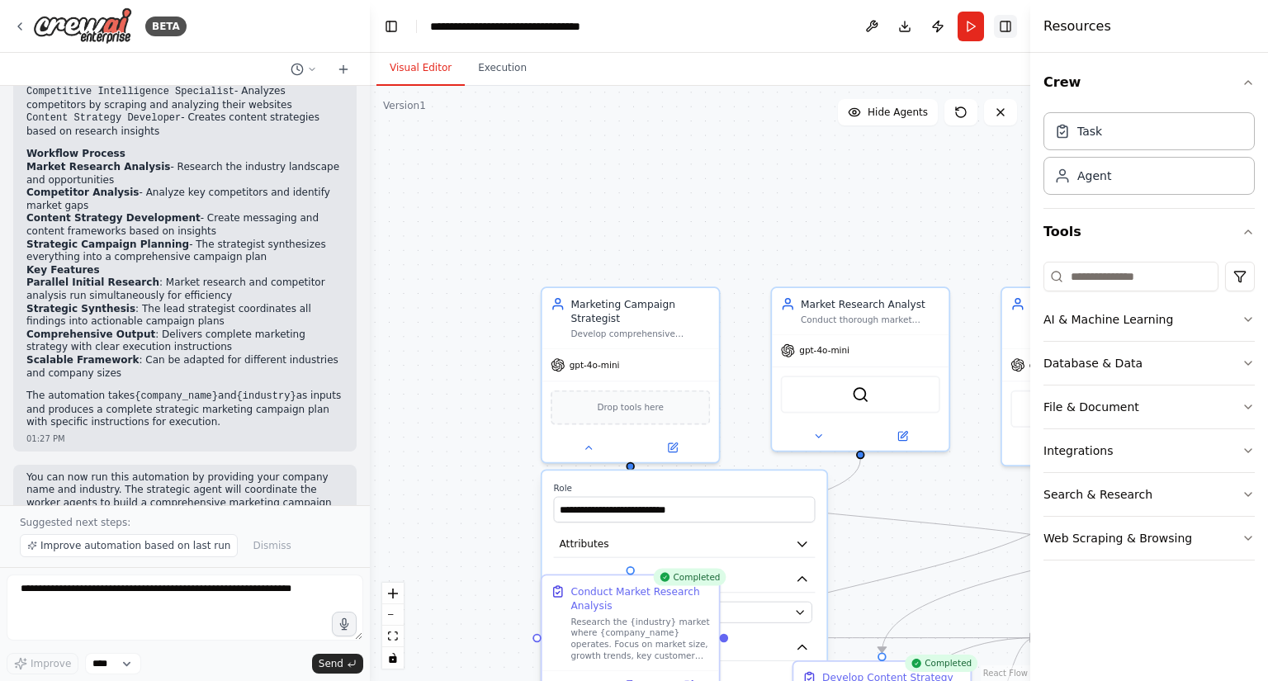
click at [999, 17] on button "Toggle Right Sidebar" at bounding box center [1005, 26] width 23 height 23
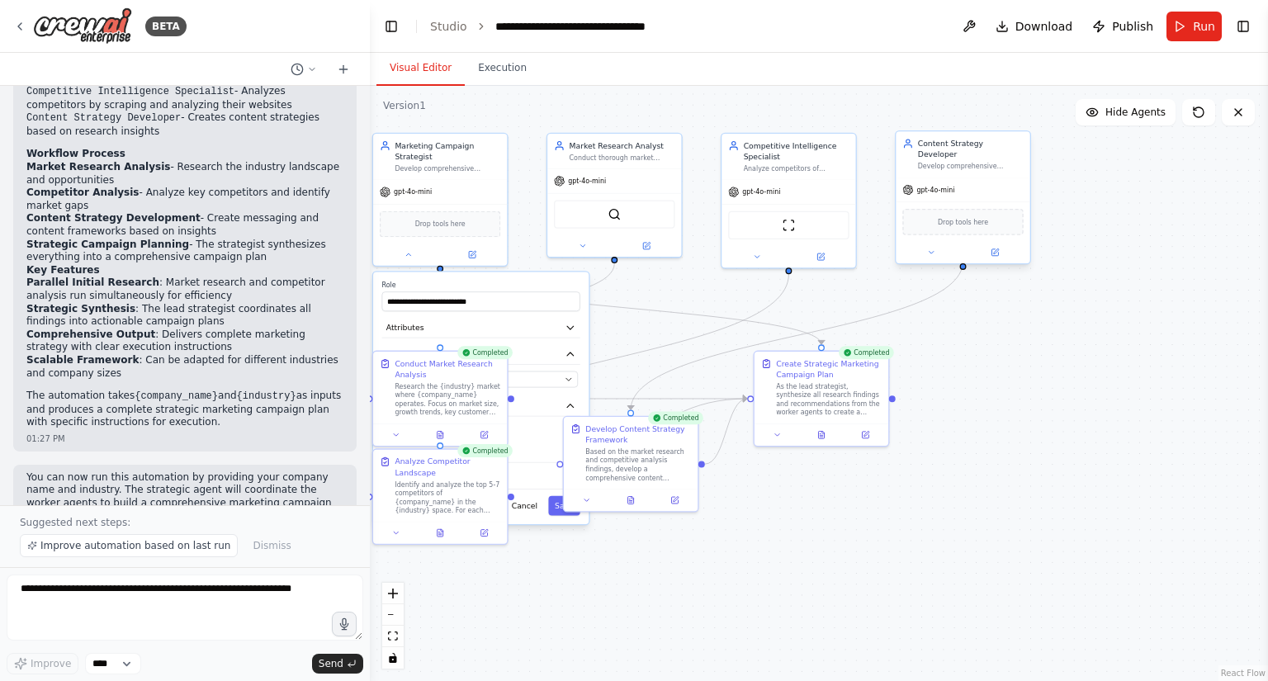
drag, startPoint x: 962, startPoint y: 260, endPoint x: 935, endPoint y: 169, distance: 94.6
click at [672, 91] on div ".deletable-edge-delete-btn { width: 20px; height: 20px; border: 0px solid #ffff…" at bounding box center [819, 383] width 898 height 595
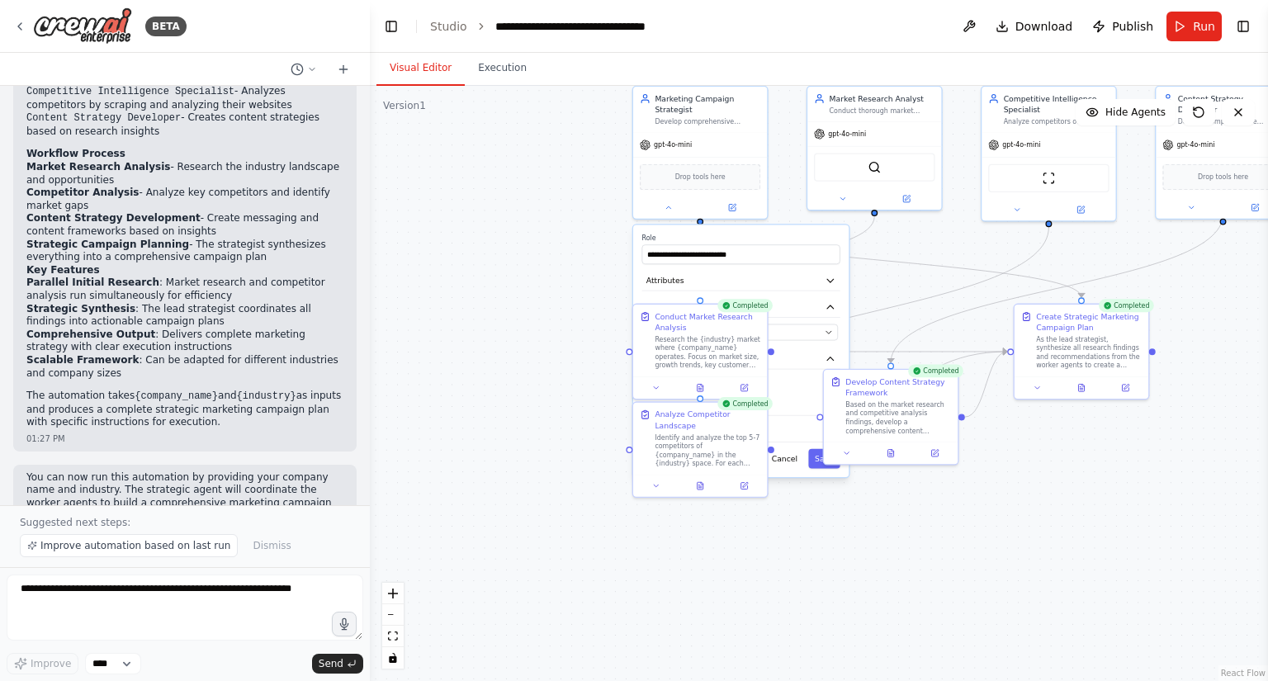
drag, startPoint x: 915, startPoint y: 429, endPoint x: 1170, endPoint y: 382, distance: 259.4
click at [1170, 382] on div ".deletable-edge-delete-btn { width: 20px; height: 20px; border: 0px solid #ffff…" at bounding box center [819, 383] width 898 height 595
click at [738, 353] on div "Research the {industry} market where {company_name} operates. Focus on market s…" at bounding box center [708, 350] width 106 height 35
click at [746, 352] on div "Research the {industry} market where {company_name} operates. Focus on market s…" at bounding box center [708, 350] width 106 height 35
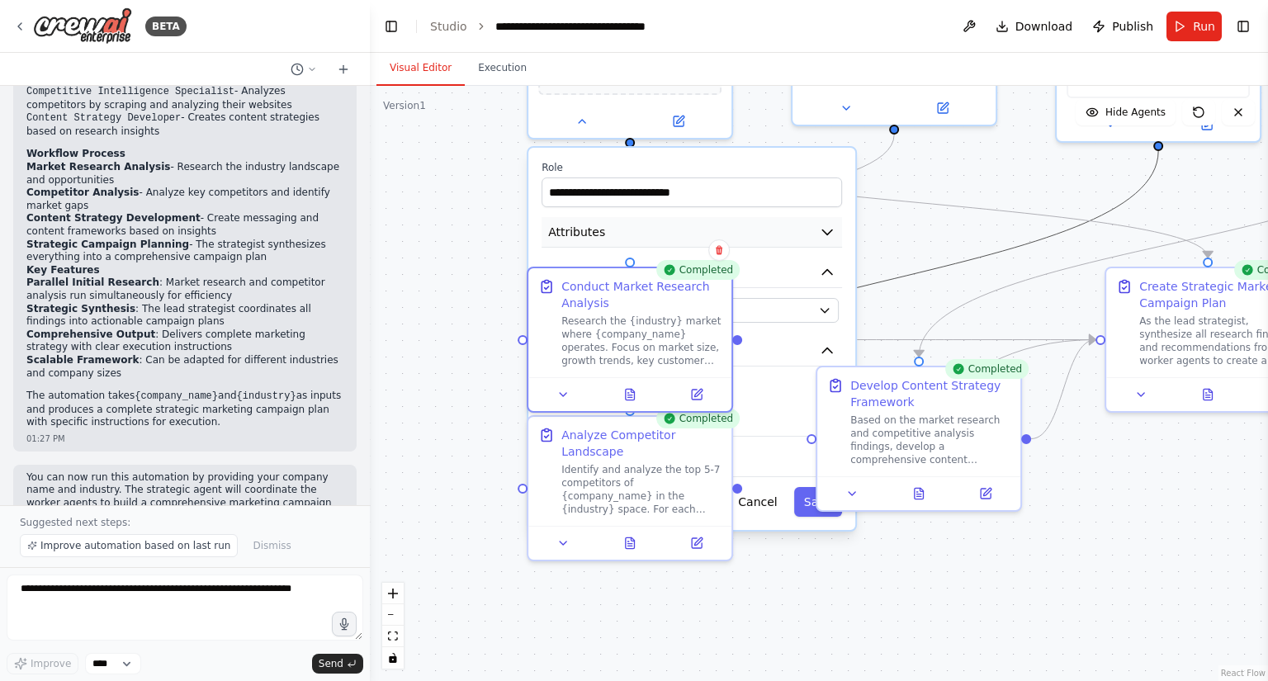
drag, startPoint x: 970, startPoint y: 265, endPoint x: 810, endPoint y: 218, distance: 166.9
click at [736, 202] on div ".deletable-edge-delete-btn { width: 20px; height: 20px; border: 0px solid #ffff…" at bounding box center [893, 151] width 898 height 595
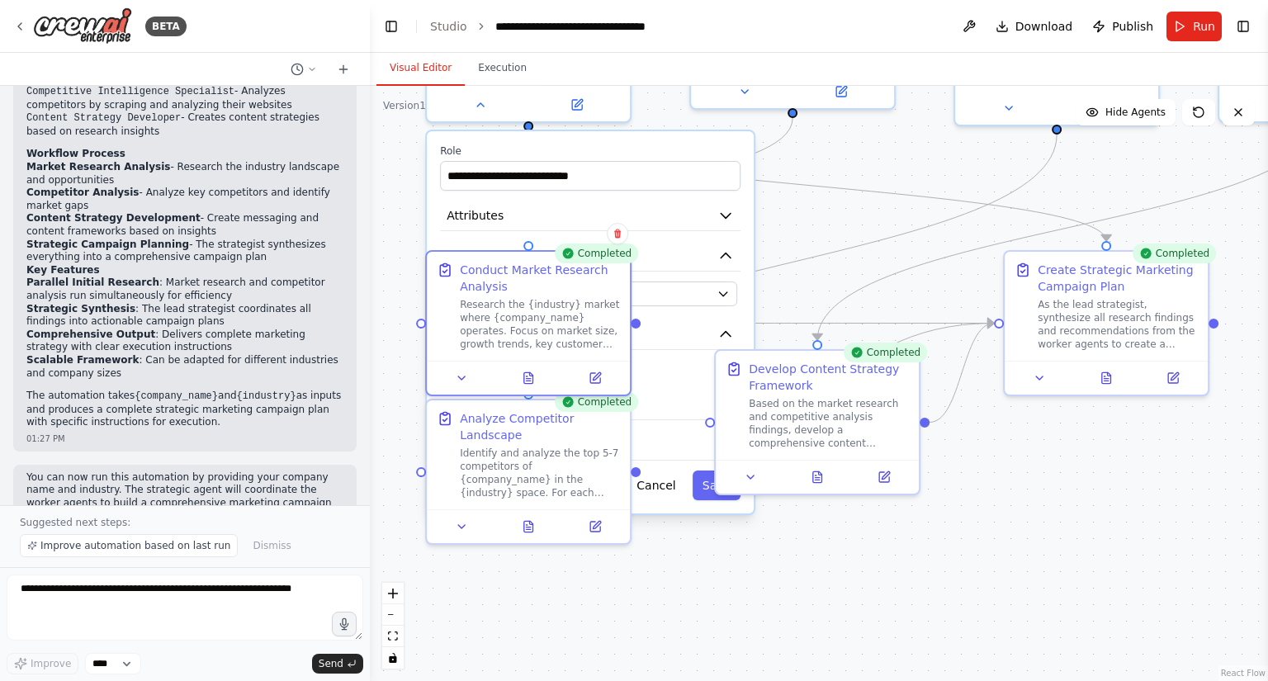
drag, startPoint x: 884, startPoint y: 215, endPoint x: 783, endPoint y: 198, distance: 102.9
click at [783, 198] on div ".deletable-edge-delete-btn { width: 20px; height: 20px; border: 0px solid #ffff…" at bounding box center [819, 383] width 898 height 595
click at [577, 325] on div "Research the {industry} market where {company_name} operates. Focus on market s…" at bounding box center [540, 321] width 160 height 53
drag, startPoint x: 923, startPoint y: 548, endPoint x: 936, endPoint y: 553, distance: 14.1
click at [930, 552] on div ".deletable-edge-delete-btn { width: 20px; height: 20px; border: 0px solid #ffff…" at bounding box center [819, 383] width 898 height 595
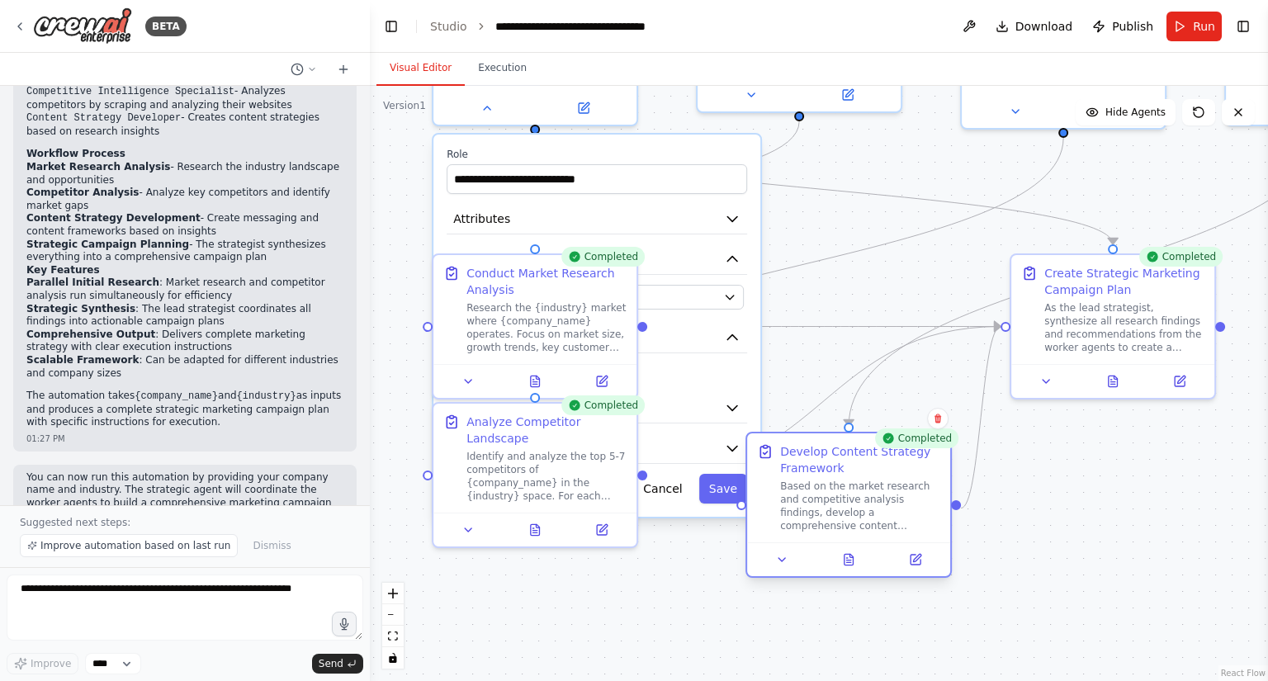
drag, startPoint x: 858, startPoint y: 422, endPoint x: 885, endPoint y: 510, distance: 92.5
click at [885, 510] on div "Based on the market research and competitive analysis findings, develop a compr…" at bounding box center [860, 506] width 160 height 53
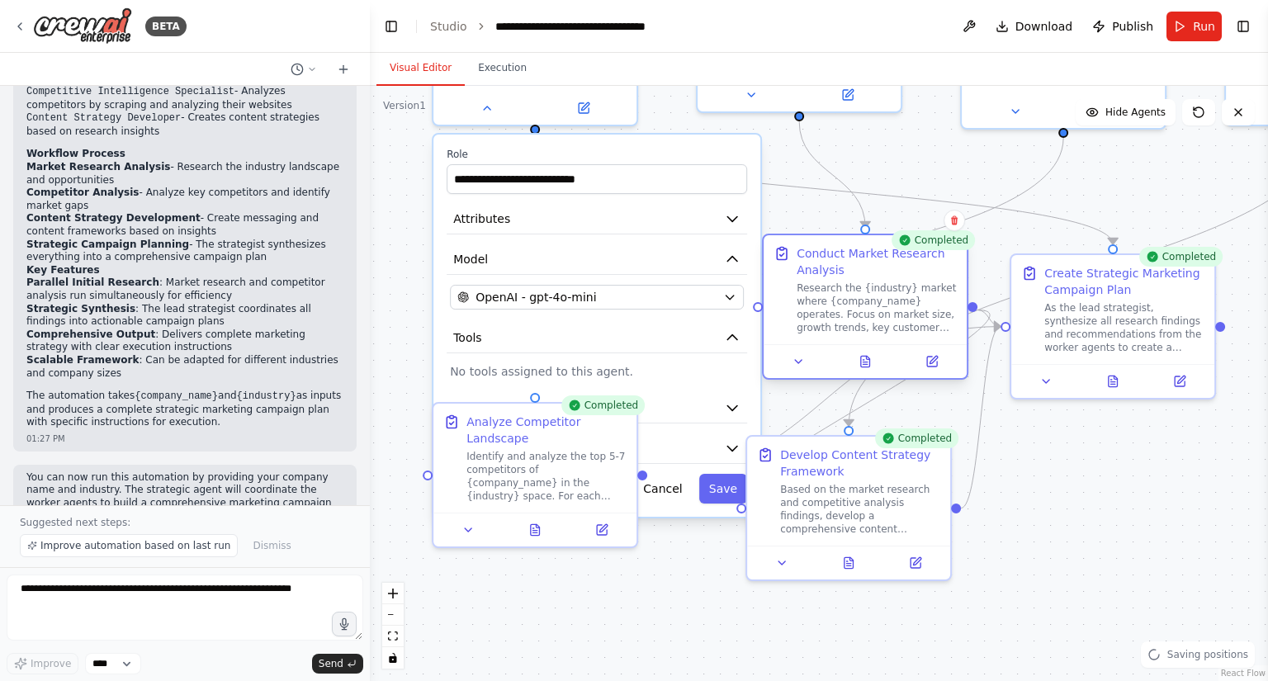
drag, startPoint x: 538, startPoint y: 307, endPoint x: 865, endPoint y: 297, distance: 327.1
click at [865, 297] on div "Research the {industry} market where {company_name} operates. Focus on market s…" at bounding box center [877, 308] width 160 height 53
click at [623, 148] on label "Role" at bounding box center [597, 154] width 301 height 13
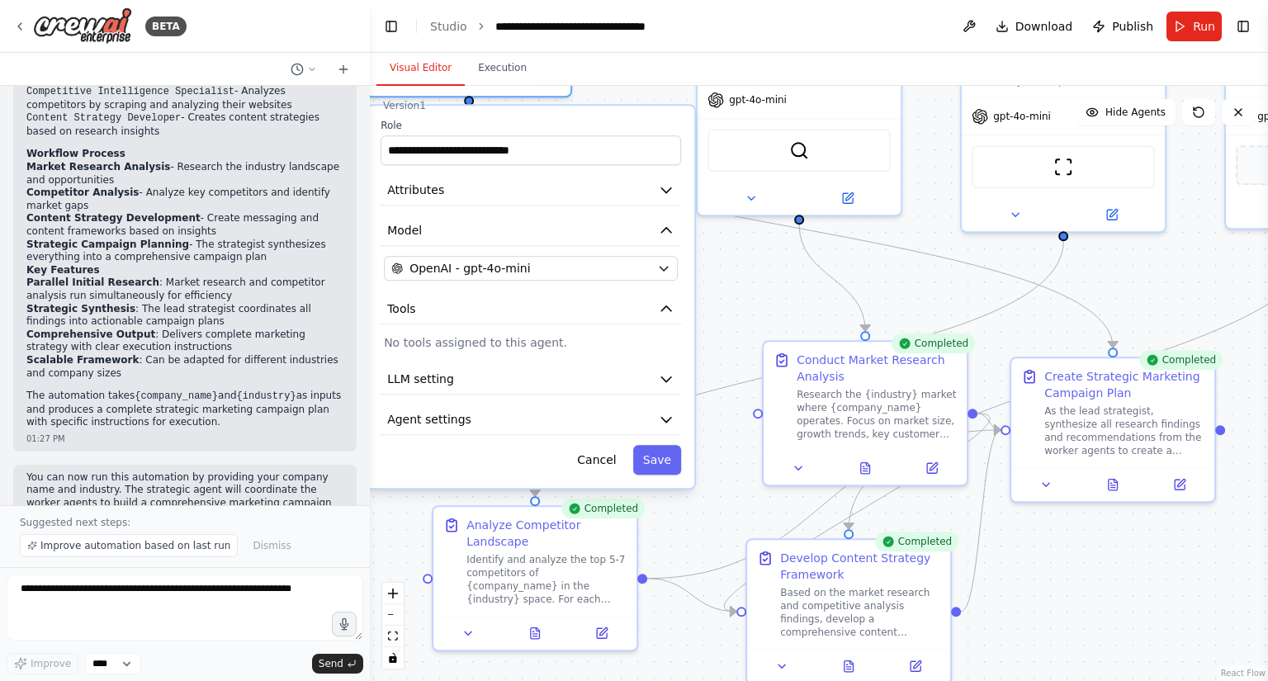
drag, startPoint x: 618, startPoint y: 148, endPoint x: 560, endPoint y: 111, distance: 69.0
click at [560, 111] on div "**********" at bounding box center [530, 297] width 327 height 382
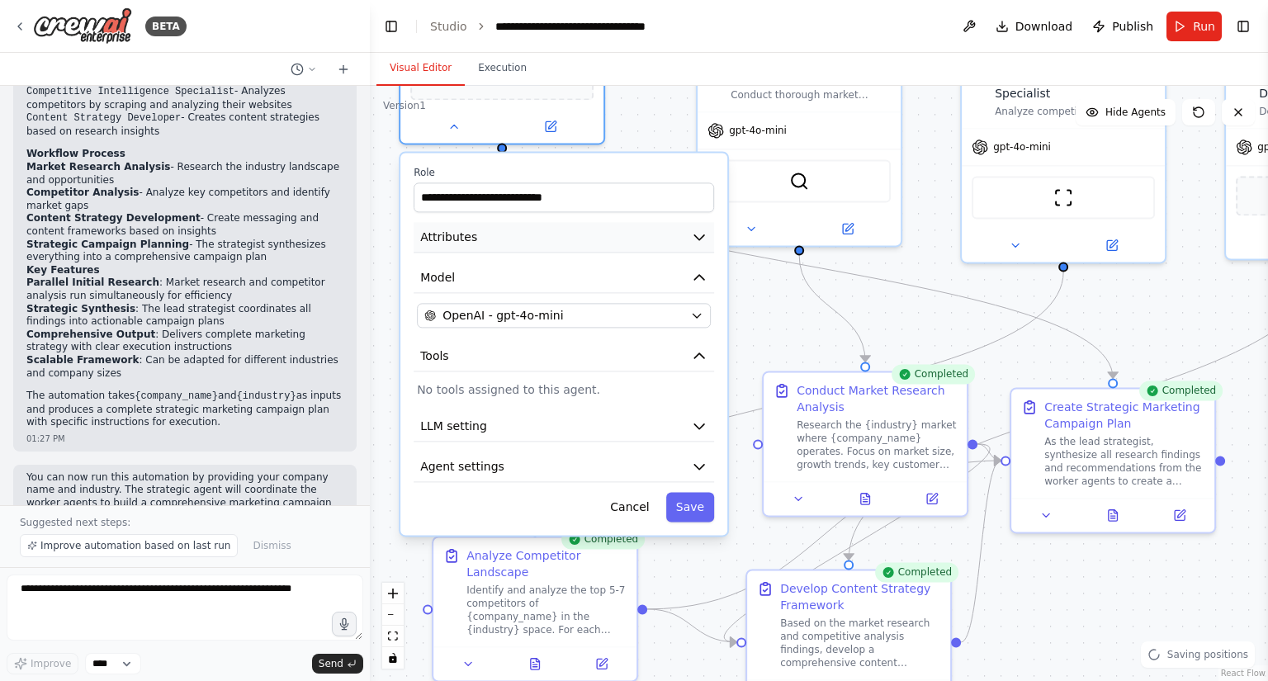
drag, startPoint x: 584, startPoint y: 173, endPoint x: 622, endPoint y: 225, distance: 63.7
click at [622, 225] on button "Attributes" at bounding box center [564, 237] width 301 height 31
click at [709, 530] on div "**********" at bounding box center [563, 344] width 327 height 382
click at [708, 523] on div "**********" at bounding box center [563, 344] width 327 height 382
click at [698, 511] on button "Save" at bounding box center [690, 507] width 48 height 30
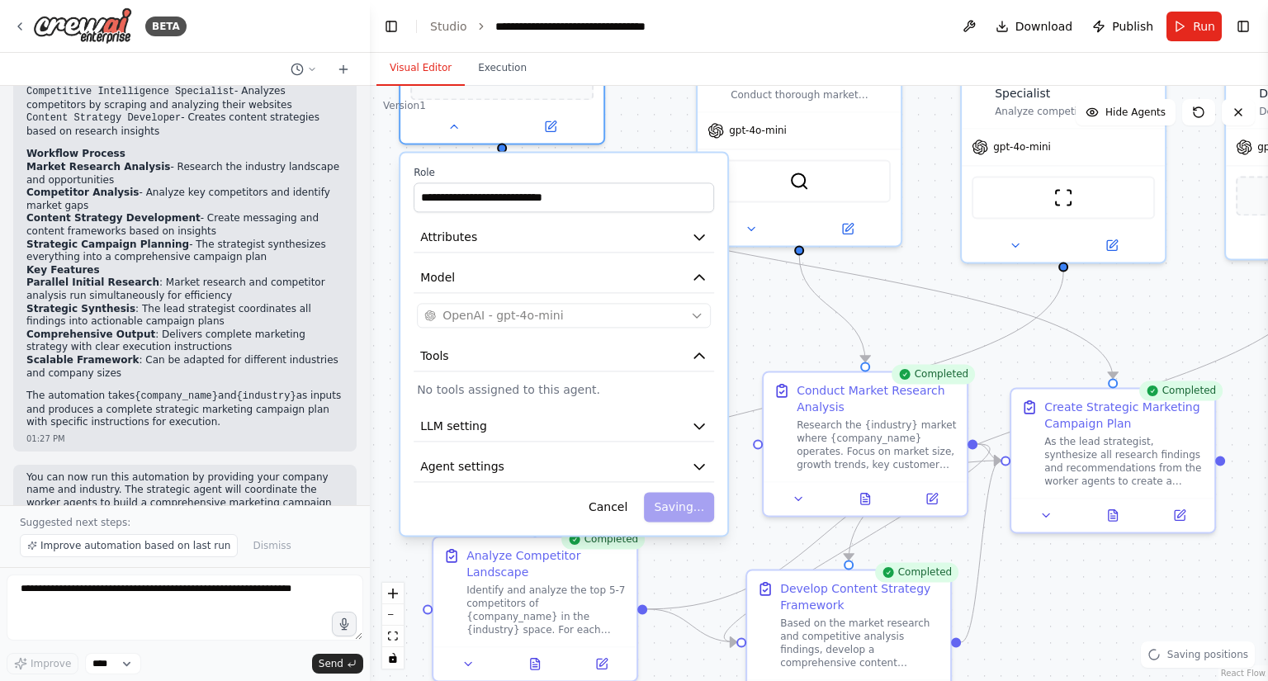
click at [698, 511] on div "Cancel Saving..." at bounding box center [564, 507] width 301 height 30
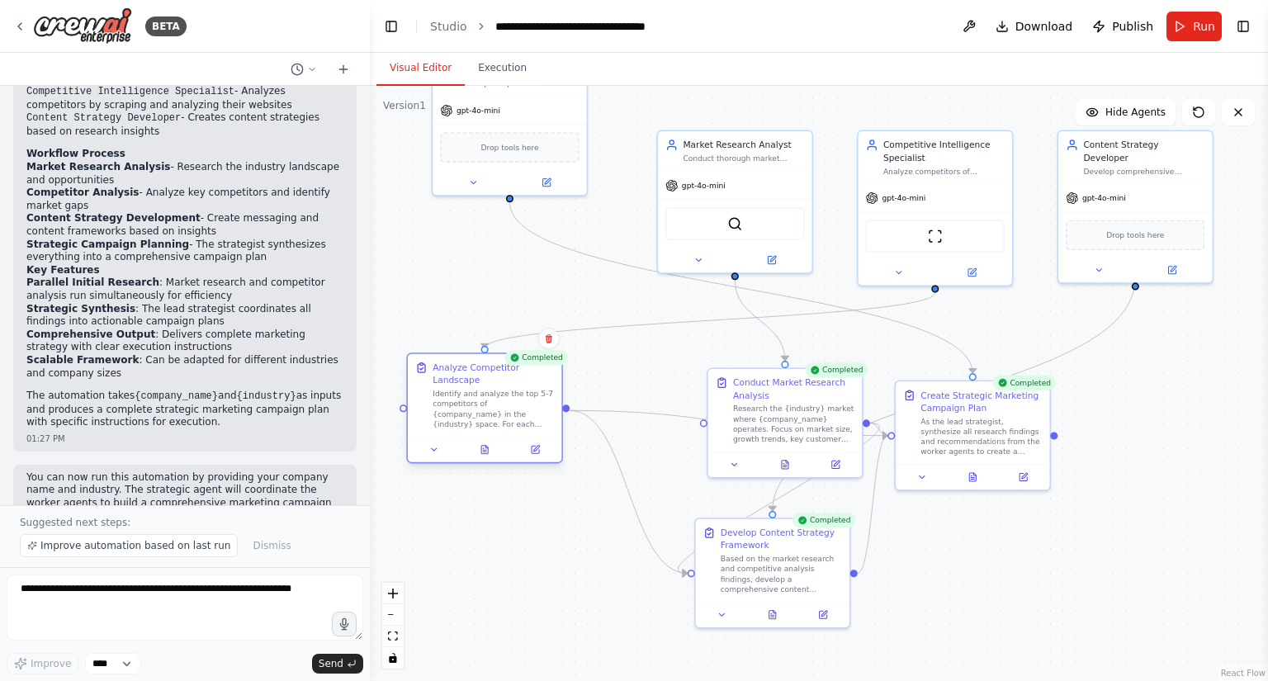
drag, startPoint x: 562, startPoint y: 552, endPoint x: 515, endPoint y: 405, distance: 153.5
click at [515, 405] on div "Identify and analyze the top 5-7 competitors of {company_name} in the {industry…" at bounding box center [493, 409] width 121 height 40
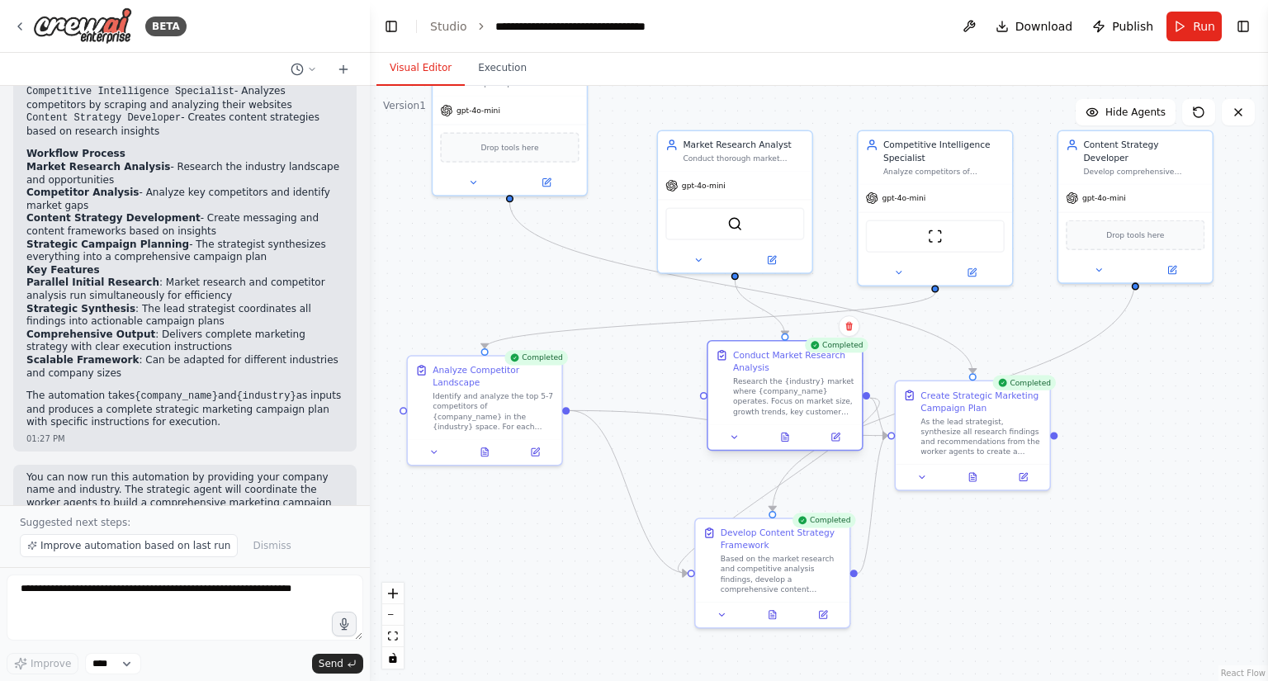
drag, startPoint x: 825, startPoint y: 429, endPoint x: 827, endPoint y: 400, distance: 28.2
click at [827, 400] on div "Research the {industry} market where {company_name} operates. Focus on market s…" at bounding box center [793, 396] width 121 height 40
click at [1267, 559] on button "Toggle Sidebar" at bounding box center [1268, 340] width 13 height 681
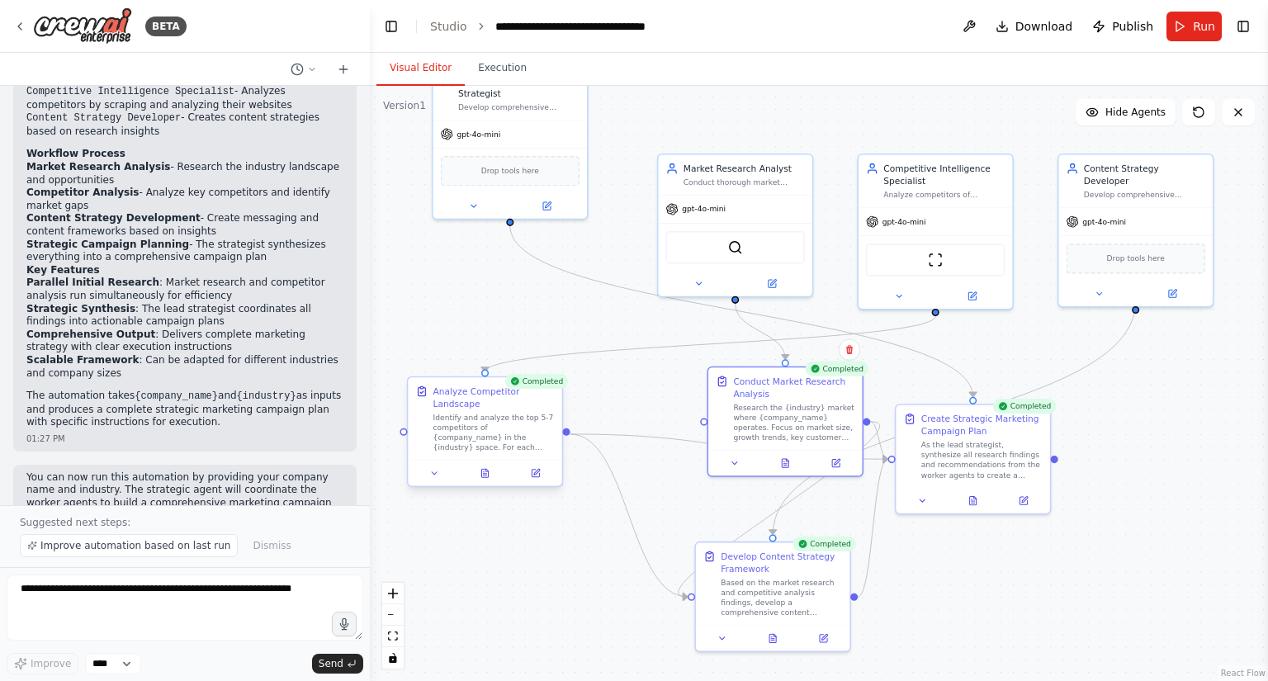
click at [523, 420] on div "Identify and analyze the top 5-7 competitors of {company_name} in the {industry…" at bounding box center [493, 433] width 121 height 40
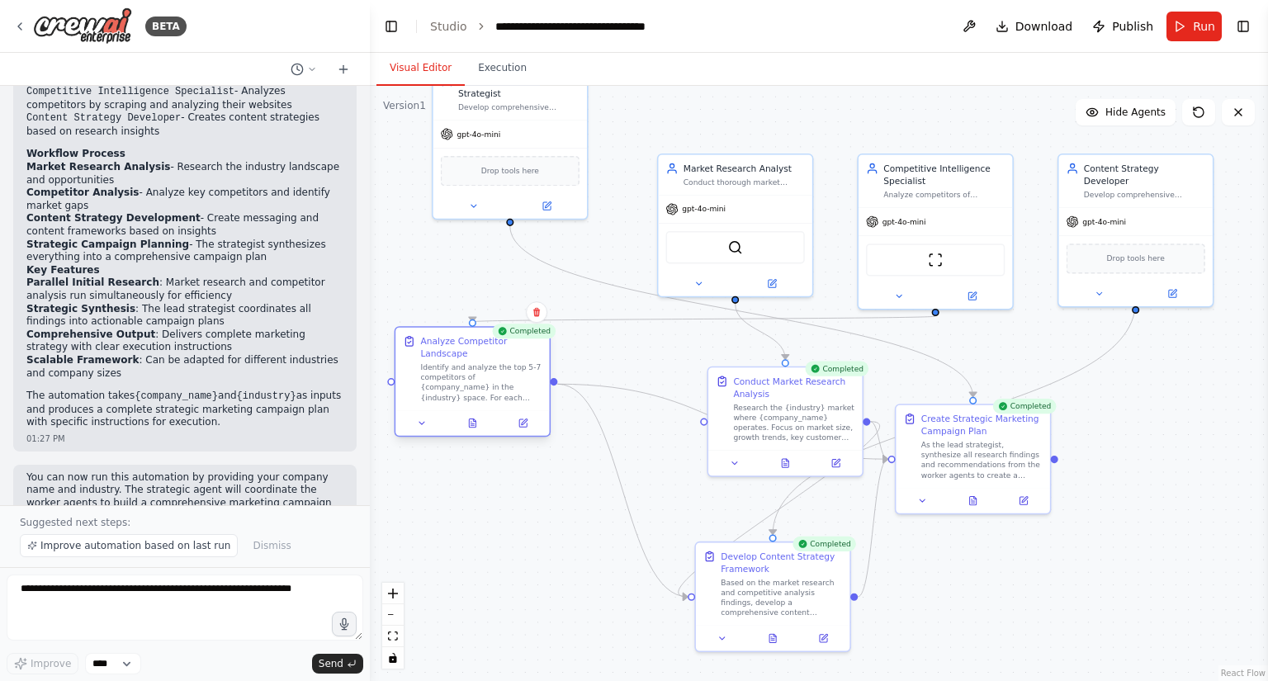
drag, startPoint x: 523, startPoint y: 420, endPoint x: 515, endPoint y: 351, distance: 69.8
click at [509, 362] on div "Identify and analyze the top 5-7 competitors of {company_name} in the {industry…" at bounding box center [480, 382] width 121 height 40
